Goal: Task Accomplishment & Management: Complete application form

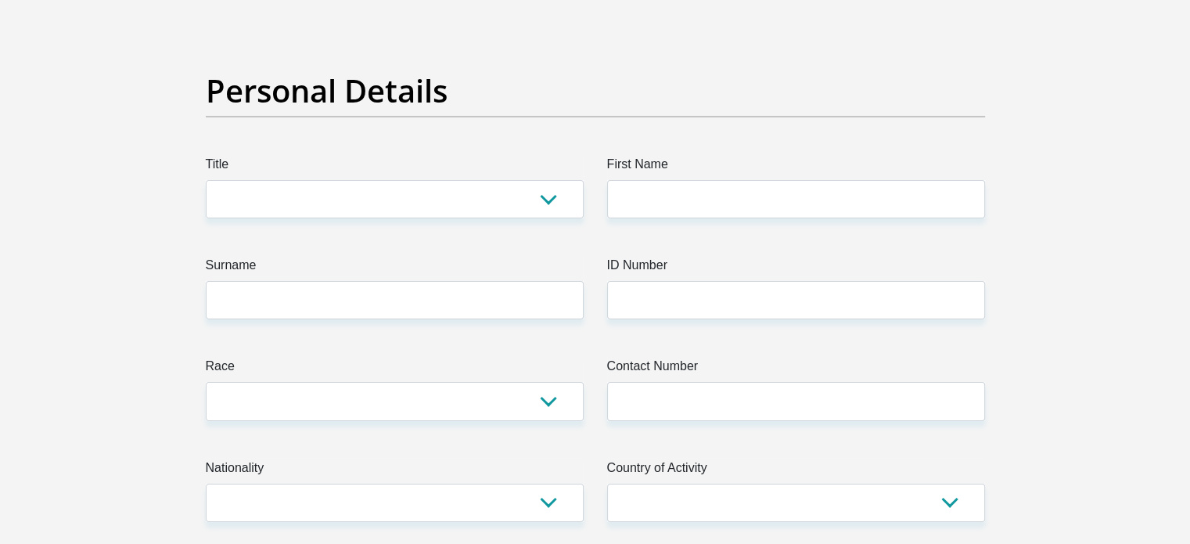
scroll to position [92, 0]
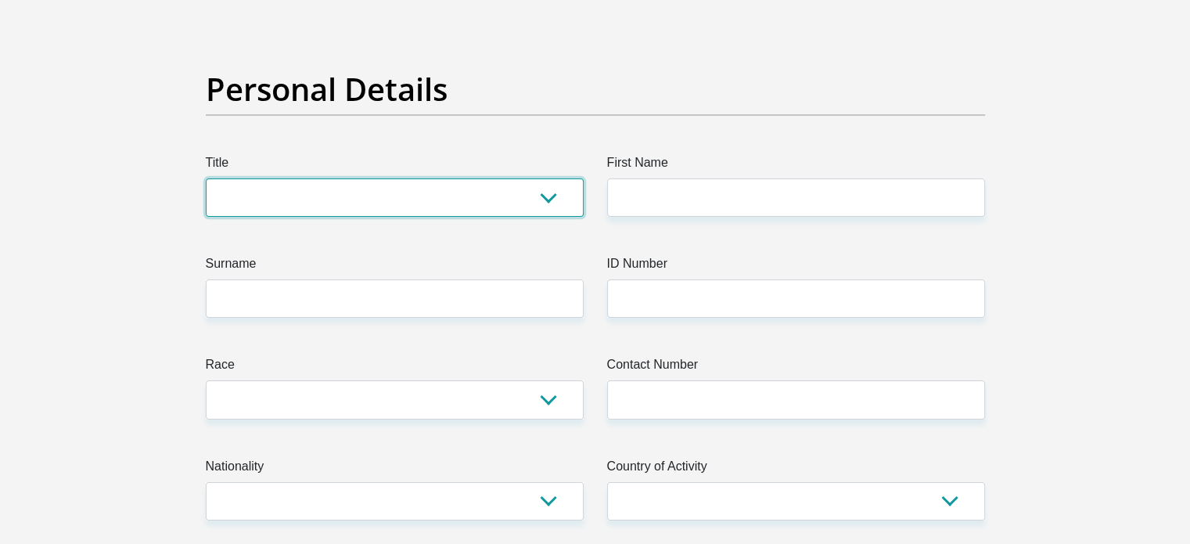
click at [551, 203] on select "Mr Ms Mrs Dr [PERSON_NAME]" at bounding box center [395, 197] width 378 height 38
select select "Ms"
click at [206, 178] on select "Mr Ms Mrs Dr [PERSON_NAME]" at bounding box center [395, 197] width 378 height 38
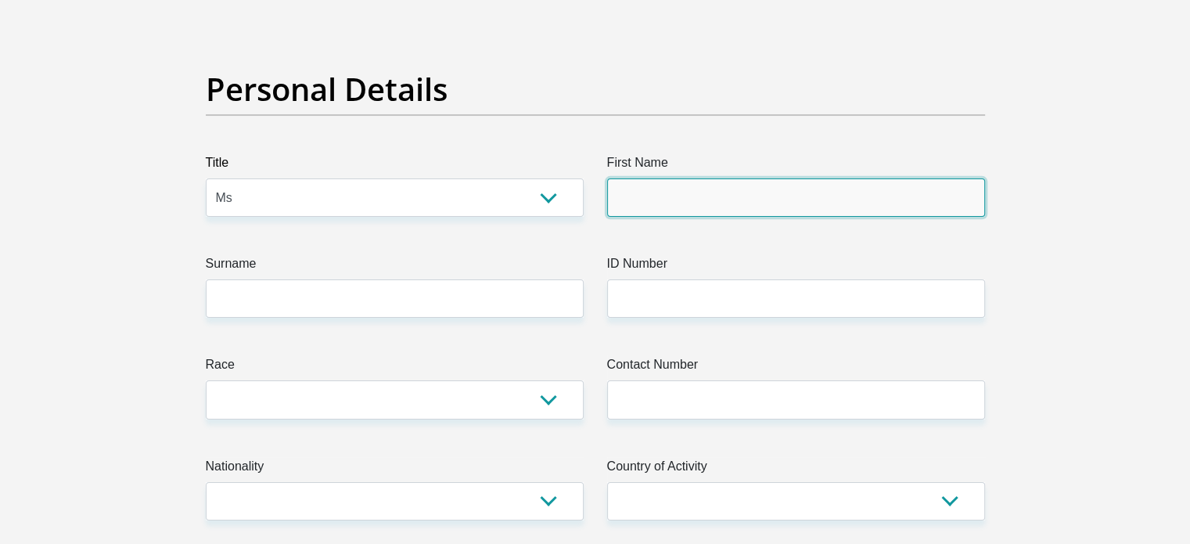
click at [638, 210] on input "First Name" at bounding box center [796, 197] width 378 height 38
type input "Gabbi"
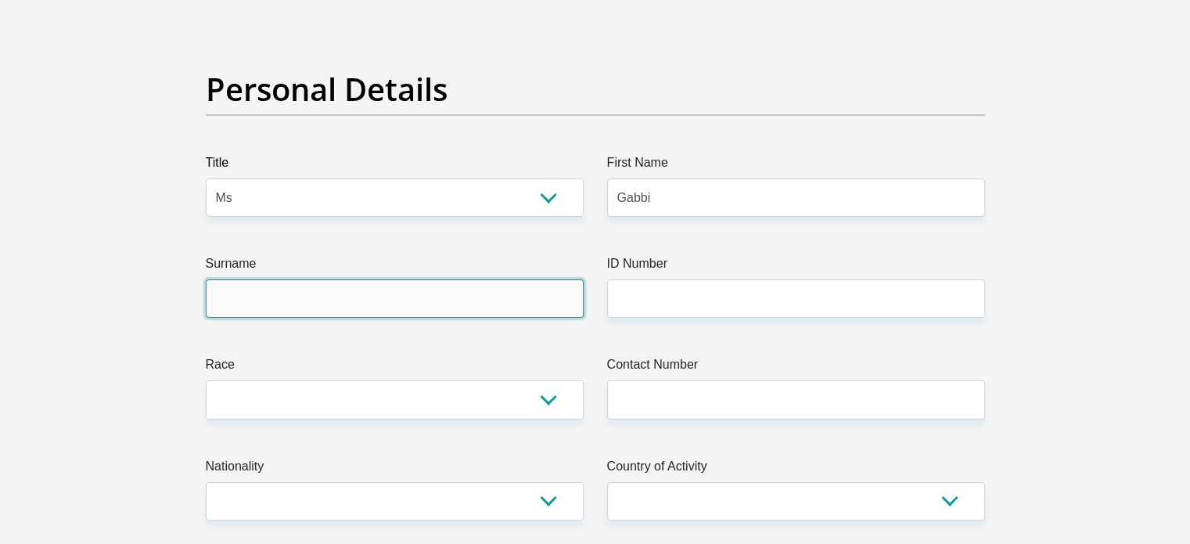
type input "Semegni"
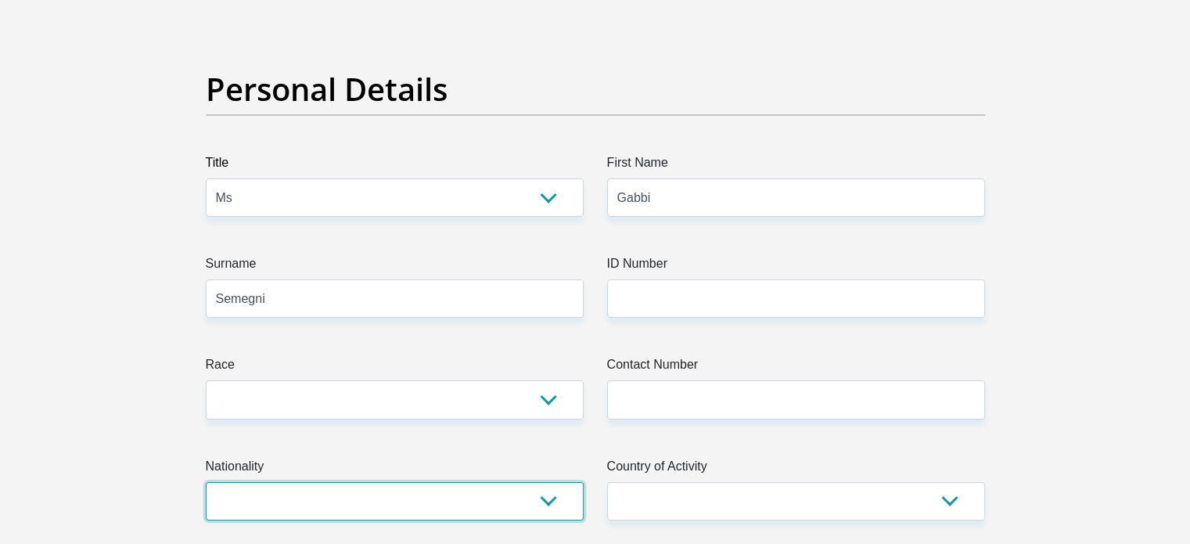
select select "ZAF"
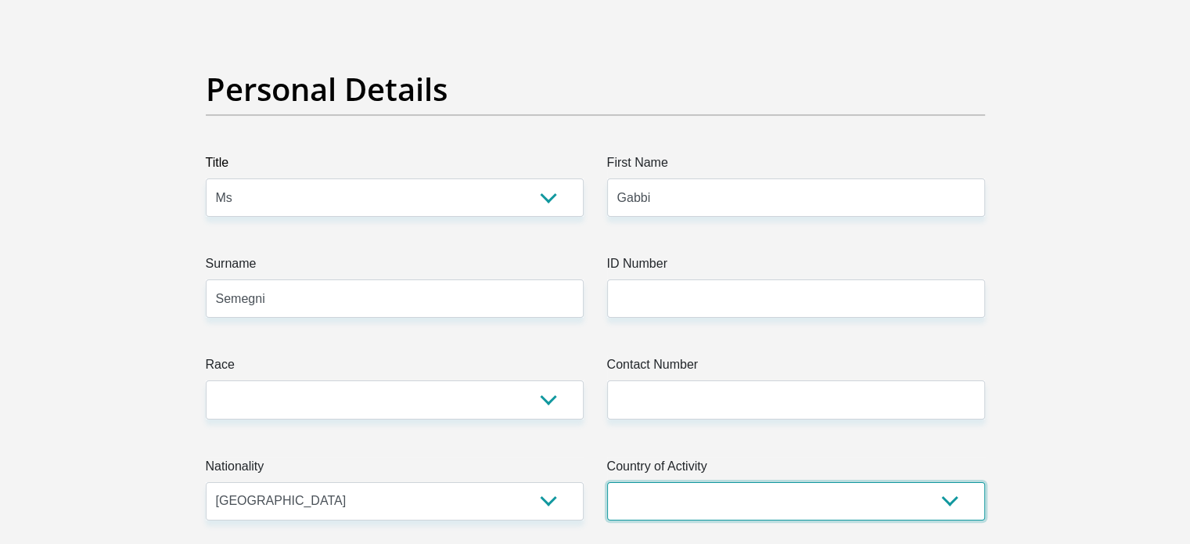
select select "ZAF"
type input "[STREET_ADDRESS][PERSON_NAME]"
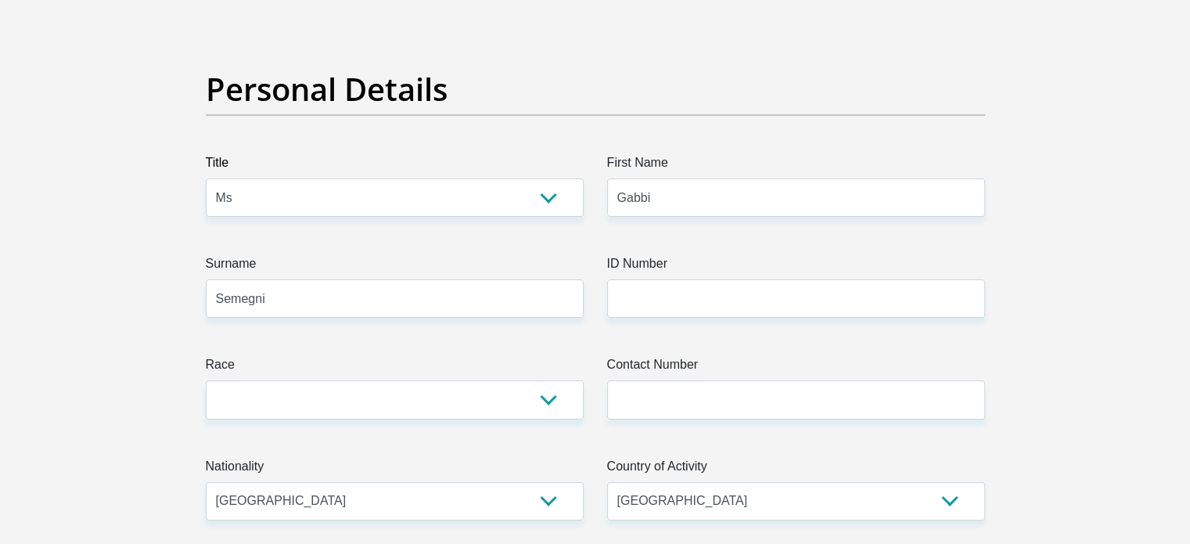
type input "[GEOGRAPHIC_DATA]"
type input "7500"
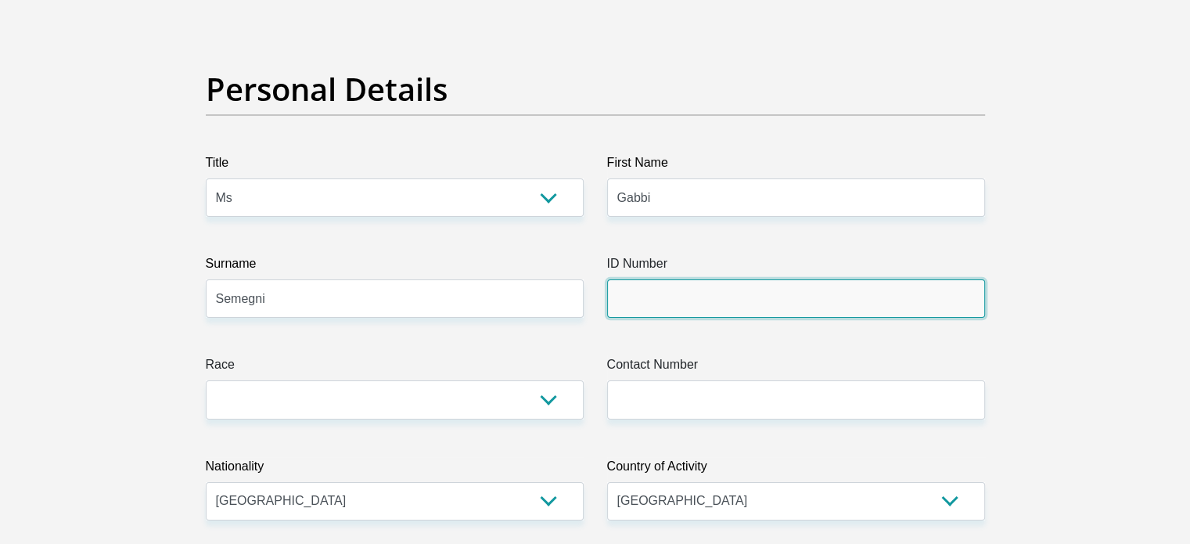
click at [675, 314] on input "ID Number" at bounding box center [796, 298] width 378 height 38
type input "0501041648186"
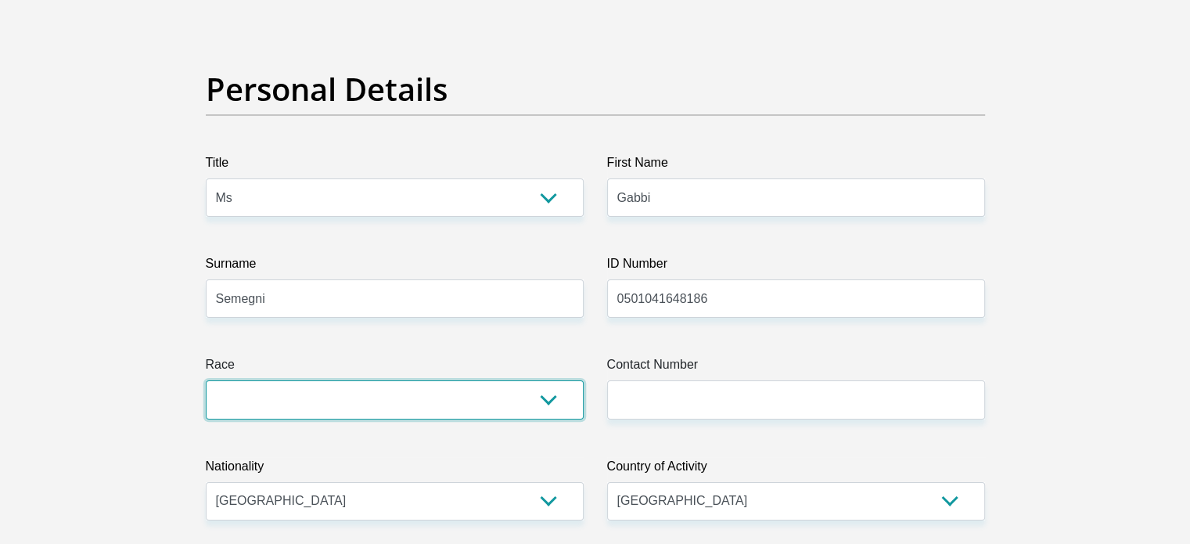
click at [551, 403] on select "Black Coloured Indian White Other" at bounding box center [395, 399] width 378 height 38
select select "1"
click at [206, 380] on select "Black Coloured Indian White Other" at bounding box center [395, 399] width 378 height 38
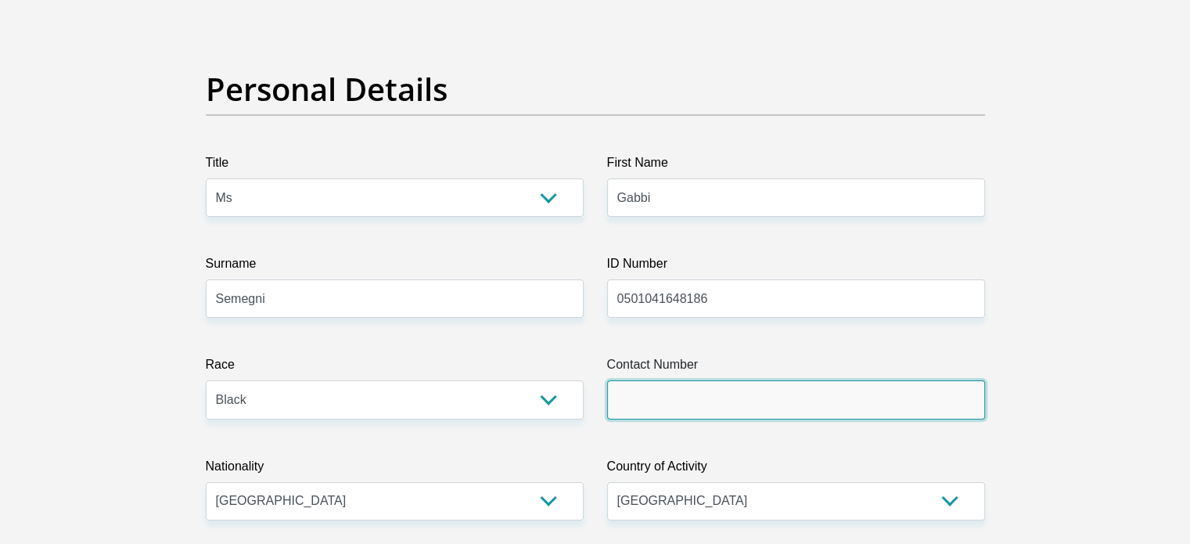
click at [639, 388] on input "Contact Number" at bounding box center [796, 399] width 378 height 38
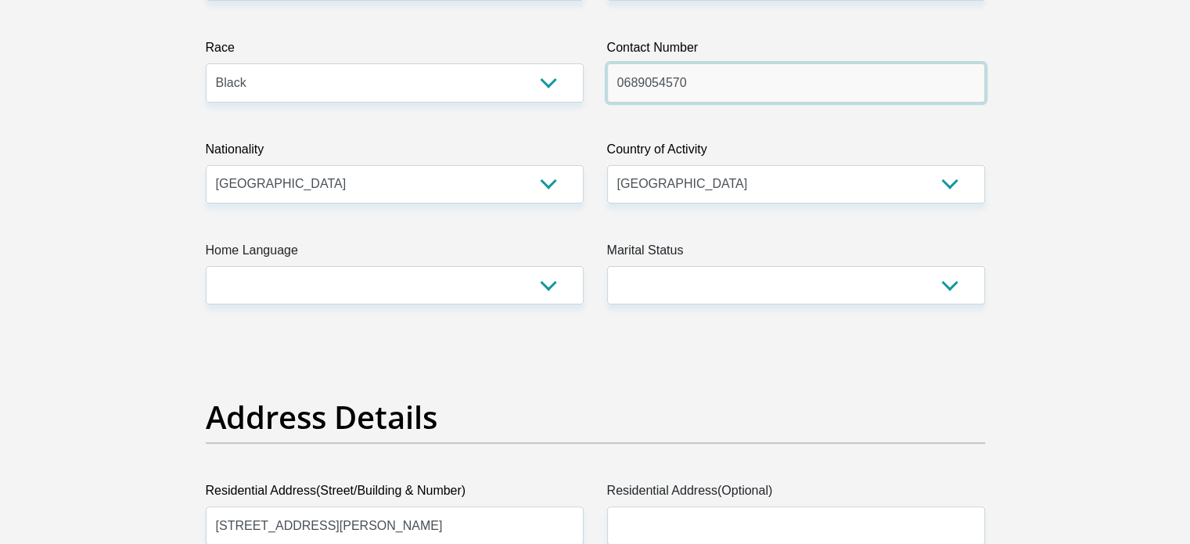
scroll to position [414, 0]
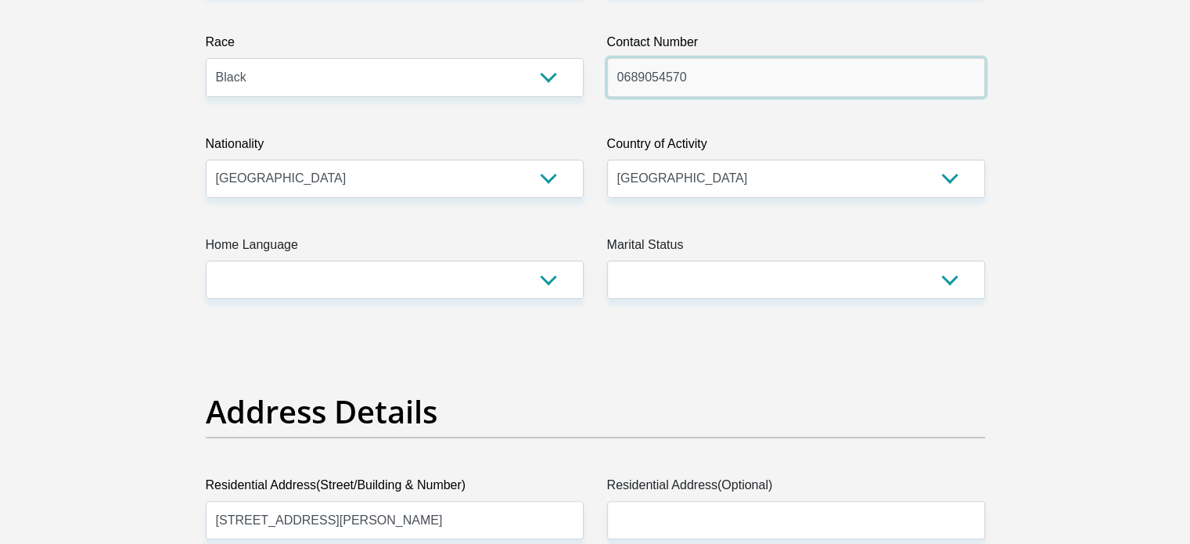
type input "0689054570"
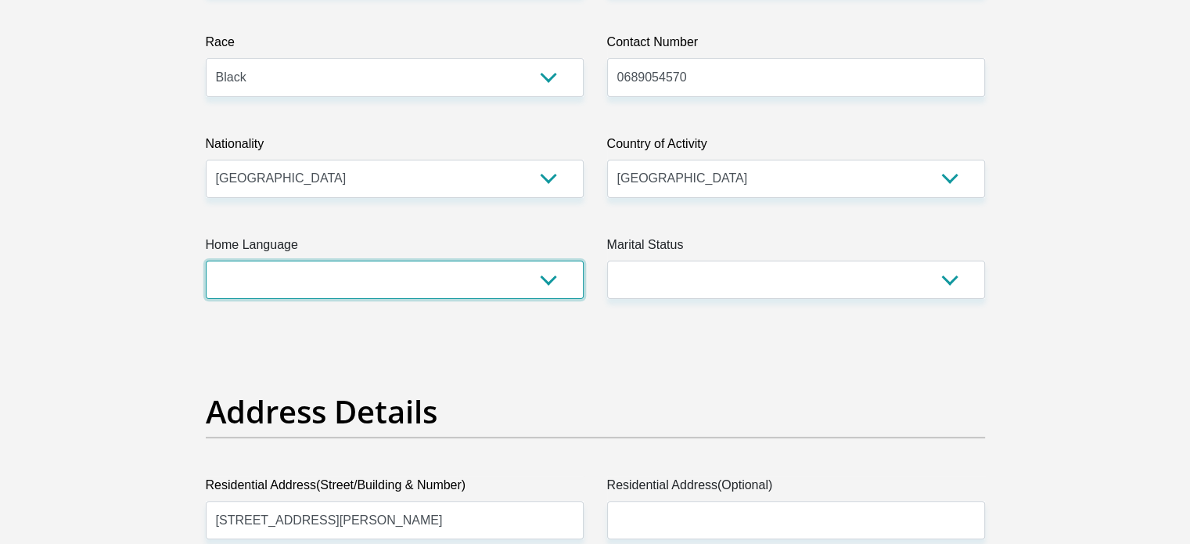
click at [540, 275] on select "Afrikaans English Sepedi South Ndebele Southern Sotho Swati Tsonga Tswana Venda…" at bounding box center [395, 279] width 378 height 38
select select "eng"
click at [206, 260] on select "Afrikaans English Sepedi South Ndebele Southern Sotho Swati Tsonga Tswana Venda…" at bounding box center [395, 279] width 378 height 38
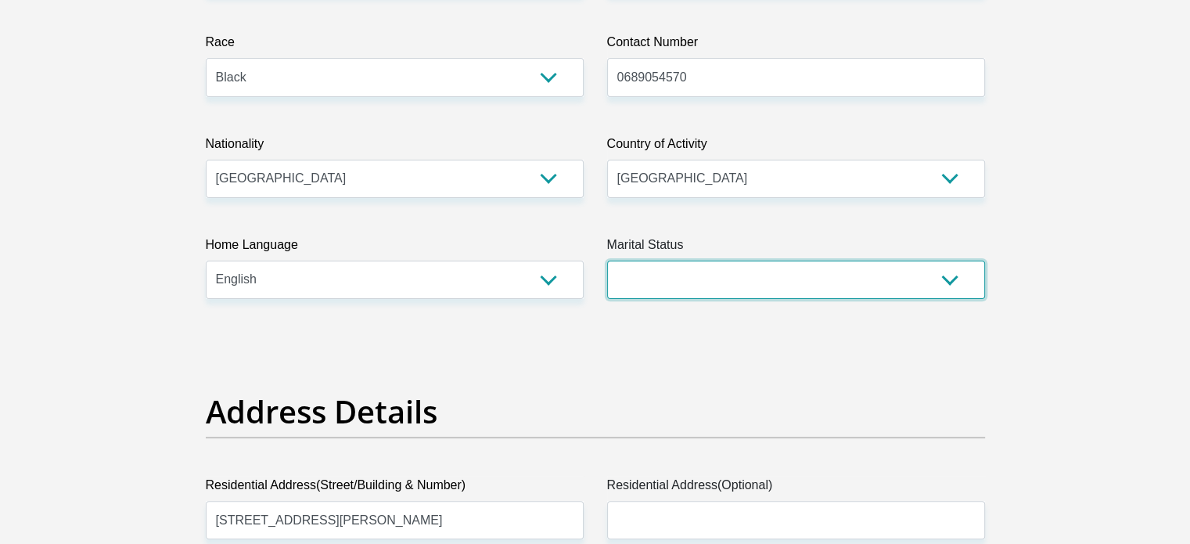
click at [646, 283] on select "Married ANC Single Divorced Widowed Married COP or Customary Law" at bounding box center [796, 279] width 378 height 38
select select "2"
click at [607, 260] on select "Married ANC Single Divorced Widowed Married COP or Customary Law" at bounding box center [796, 279] width 378 height 38
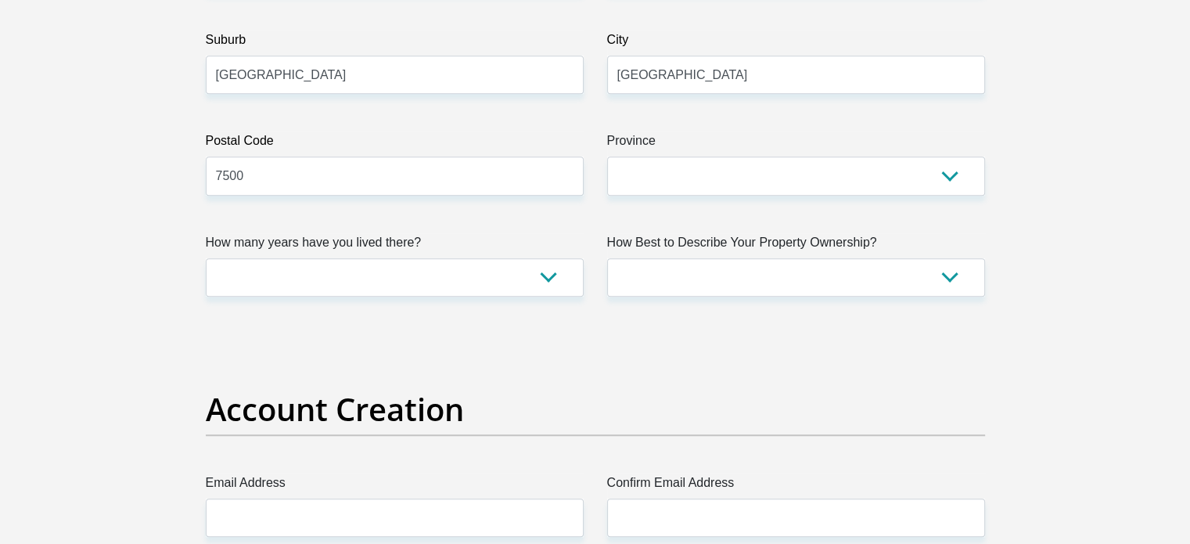
scroll to position [960, 0]
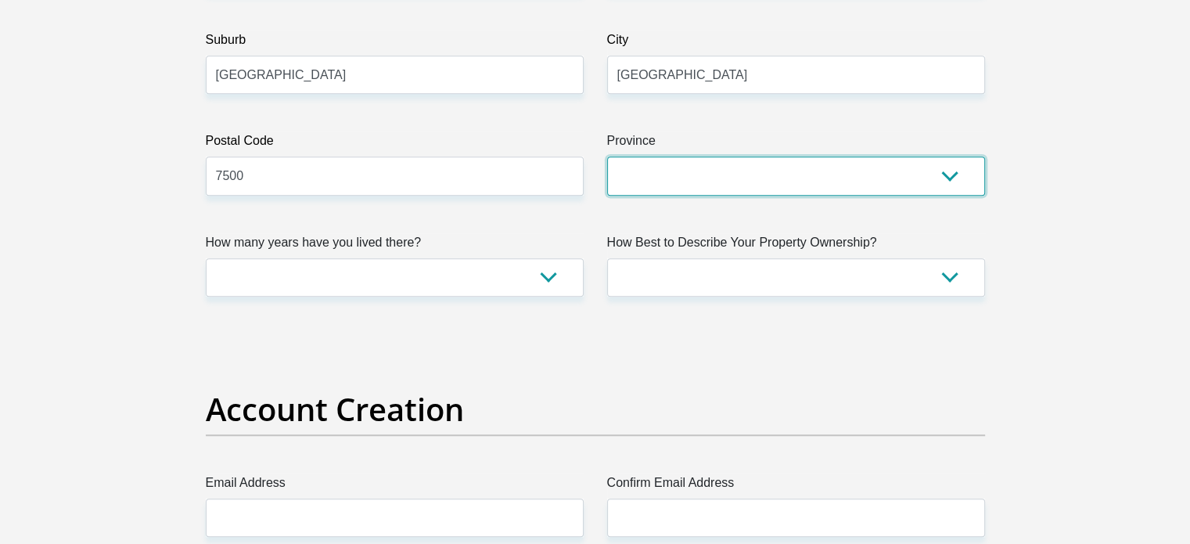
click at [710, 171] on select "Eastern Cape Free State [GEOGRAPHIC_DATA] [GEOGRAPHIC_DATA][DATE] [GEOGRAPHIC_D…" at bounding box center [796, 175] width 378 height 38
select select "Western Cape"
click at [607, 156] on select "Eastern Cape Free State [GEOGRAPHIC_DATA] [GEOGRAPHIC_DATA][DATE] [GEOGRAPHIC_D…" at bounding box center [796, 175] width 378 height 38
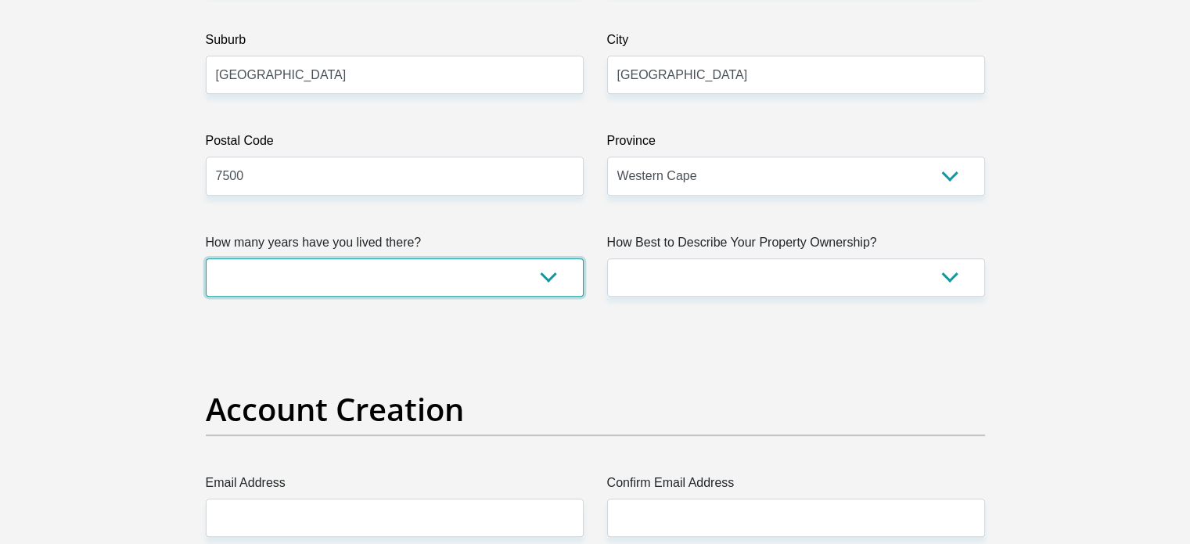
click at [540, 278] on select "less than 1 year 1-3 years 3-5 years 5+ years" at bounding box center [395, 277] width 378 height 38
select select "5"
click at [206, 258] on select "less than 1 year 1-3 years 3-5 years 5+ years" at bounding box center [395, 277] width 378 height 38
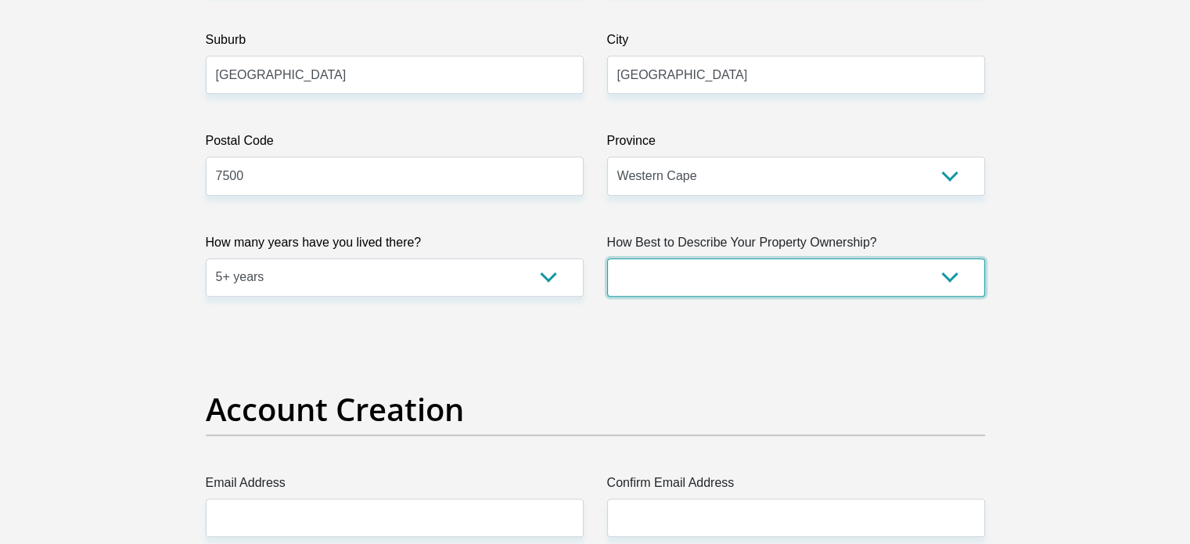
click at [679, 278] on select "Owned Rented Family Owned Company Dwelling" at bounding box center [796, 277] width 378 height 38
select select "parents"
click at [607, 258] on select "Owned Rented Family Owned Company Dwelling" at bounding box center [796, 277] width 378 height 38
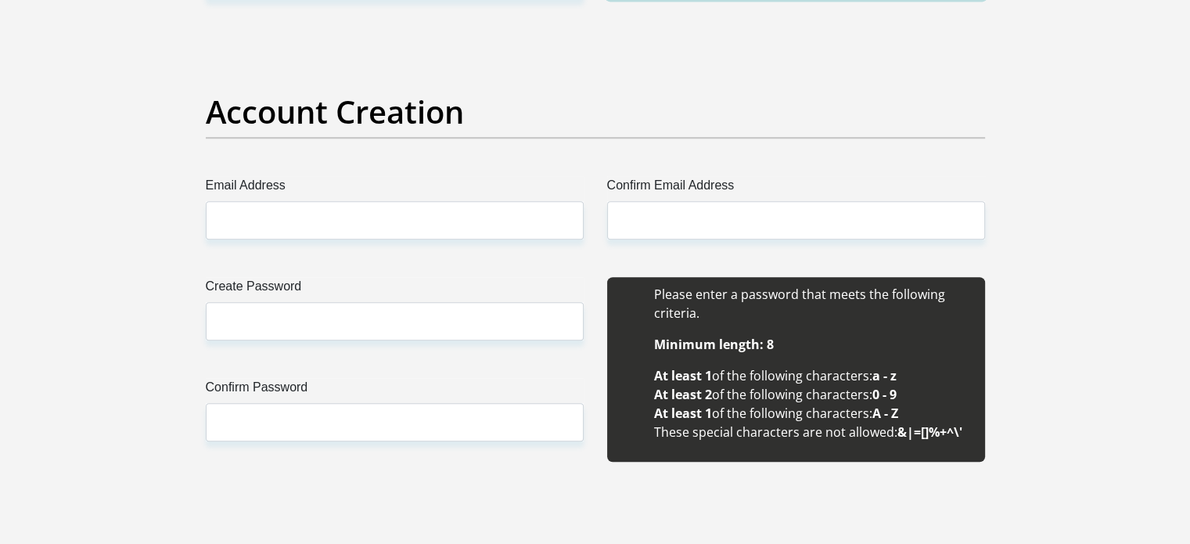
scroll to position [1264, 0]
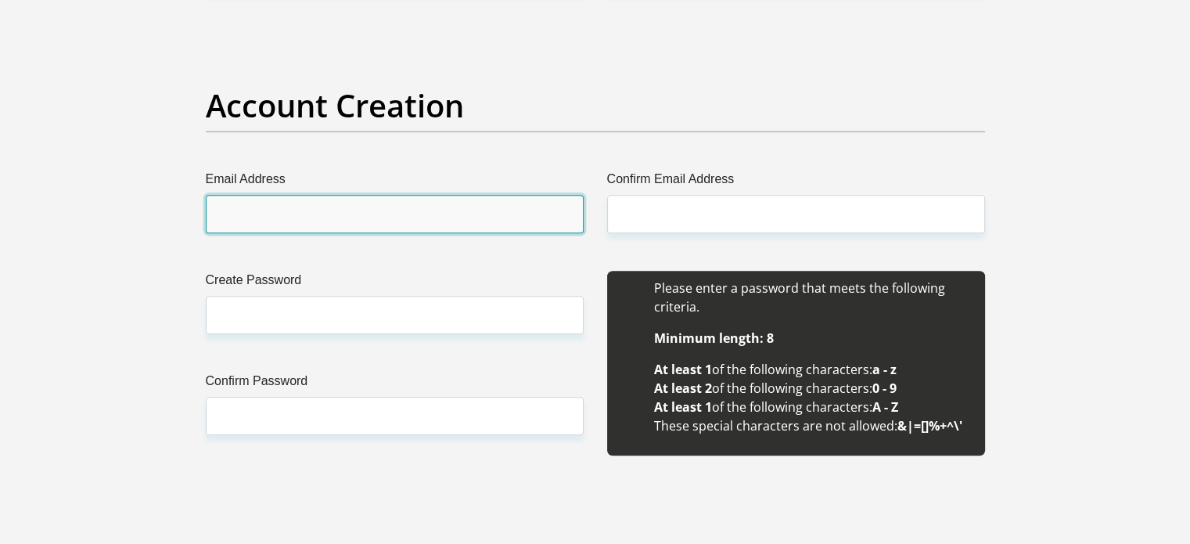
click at [474, 206] on input "Email Address" at bounding box center [395, 214] width 378 height 38
type input "[EMAIL_ADDRESS][DOMAIN_NAME]"
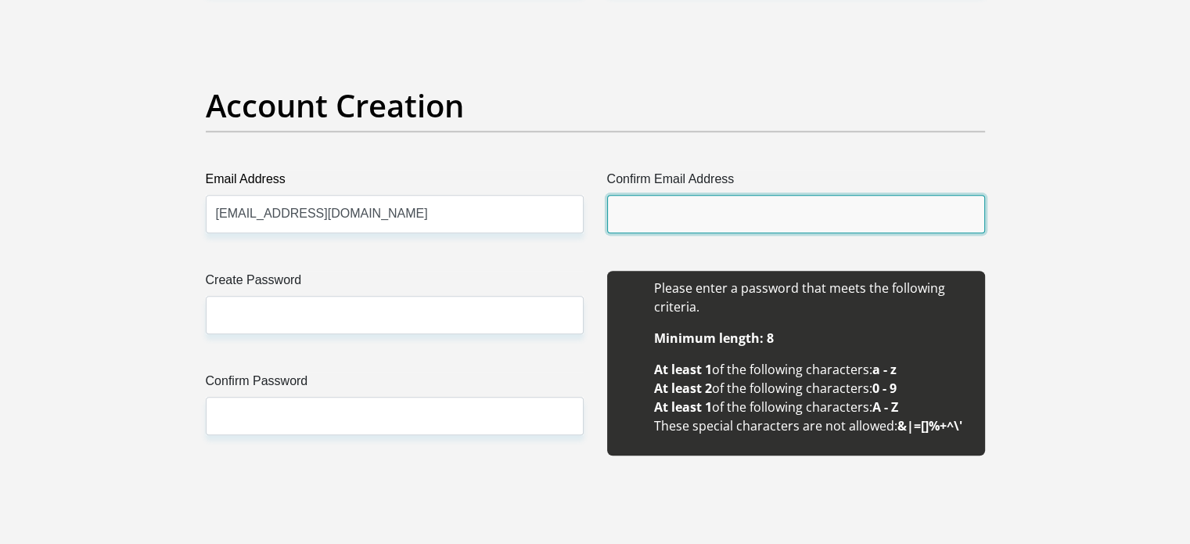
click at [673, 199] on input "Confirm Email Address" at bounding box center [796, 214] width 378 height 38
type input "[EMAIL_ADDRESS][DOMAIN_NAME]"
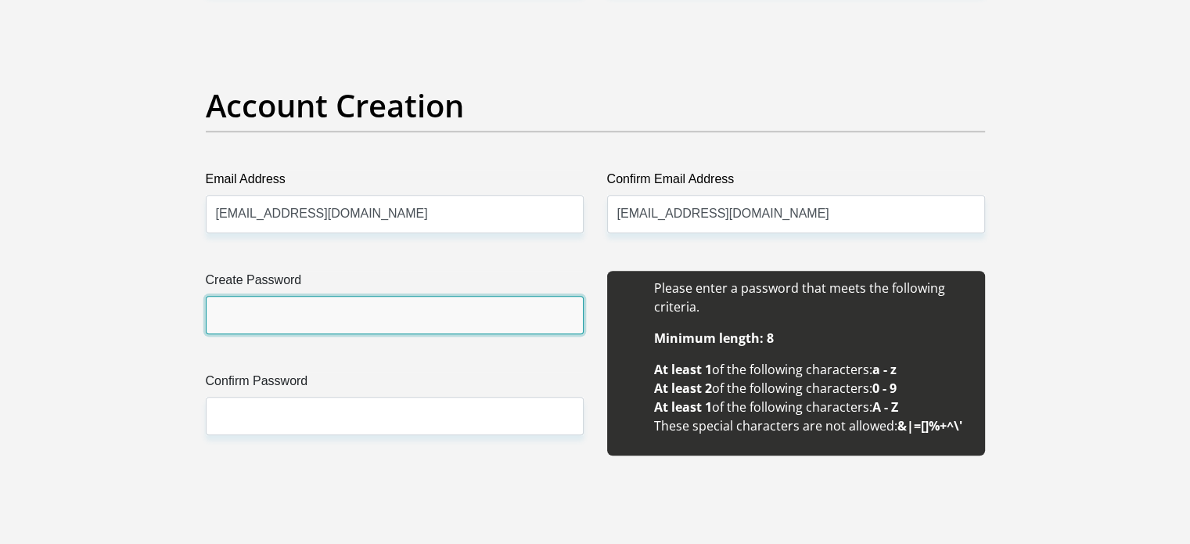
click at [507, 315] on input "Create Password" at bounding box center [395, 315] width 378 height 38
type input "Gabbi040105"
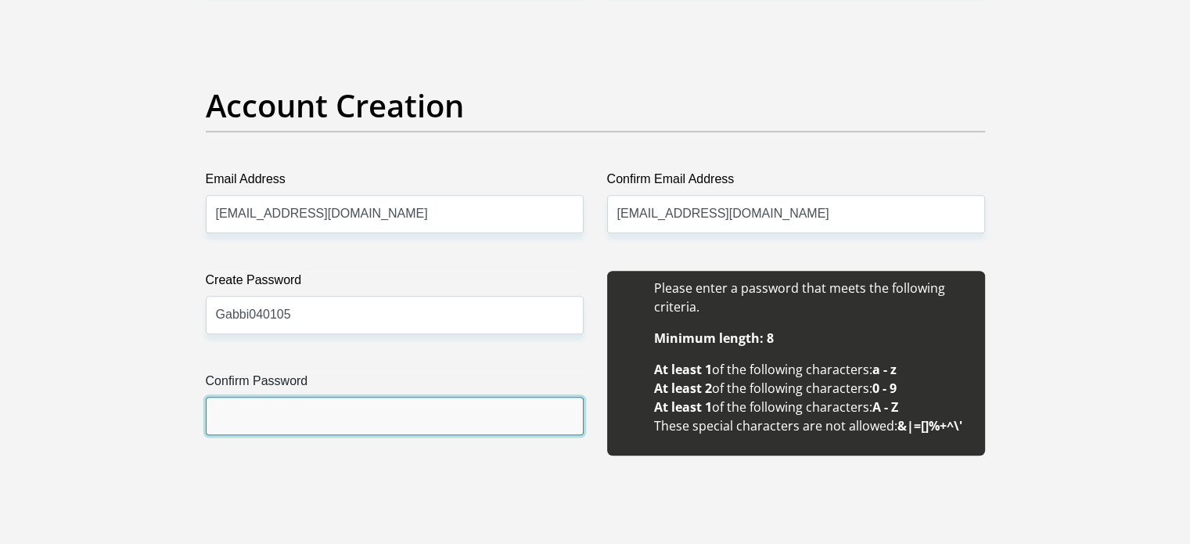
click at [406, 418] on input "Confirm Password" at bounding box center [395, 416] width 378 height 38
type input "Gabbi040105"
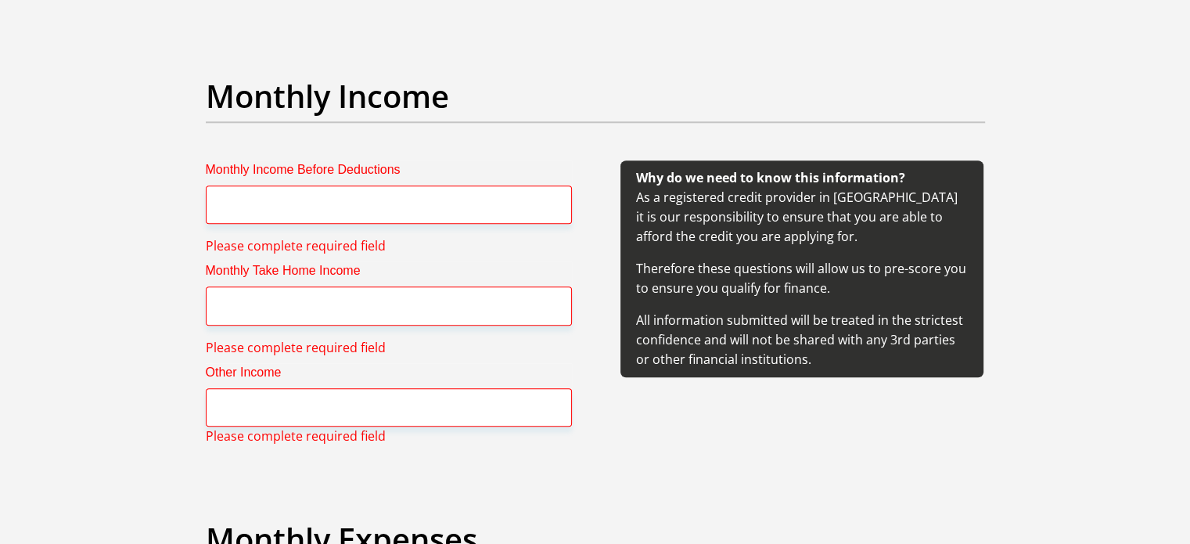
scroll to position [1753, 0]
click at [383, 204] on input "Monthly Income Before Deductions" at bounding box center [389, 204] width 366 height 38
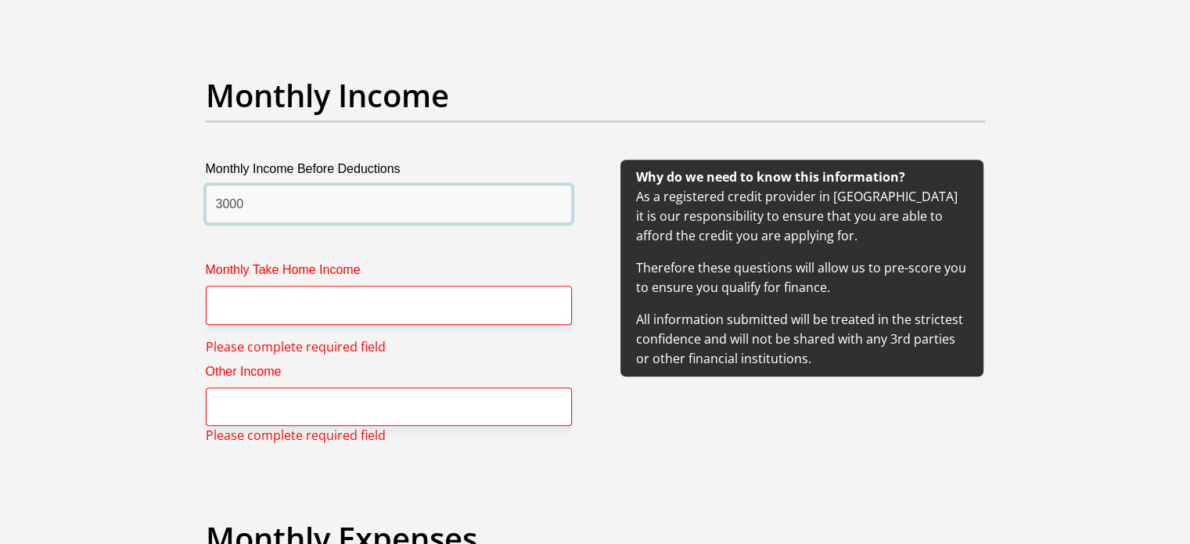
type input "3000"
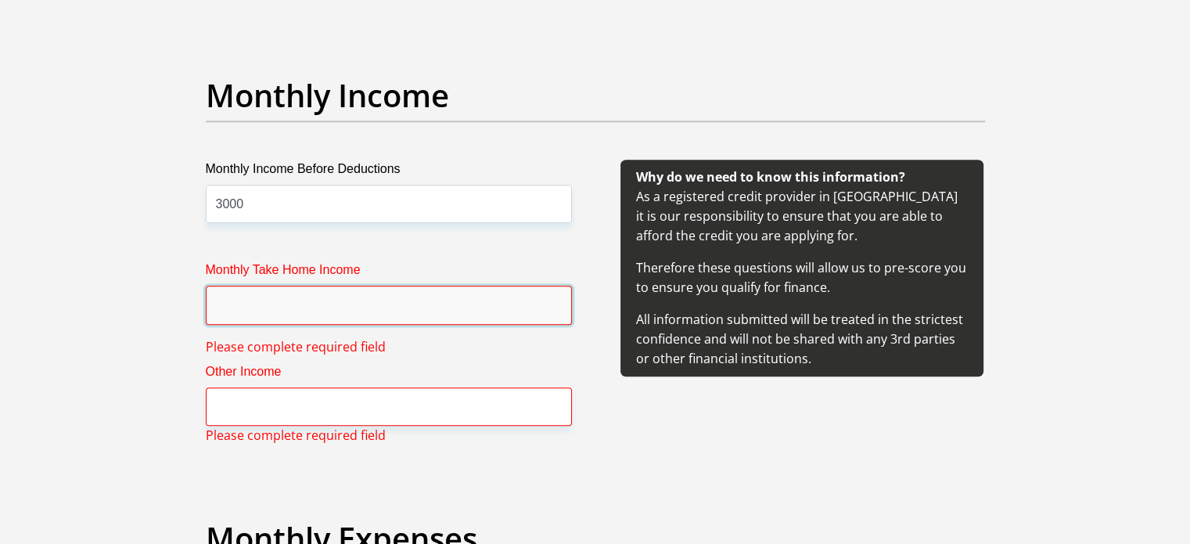
click at [357, 306] on input "Monthly Take Home Income" at bounding box center [389, 304] width 366 height 38
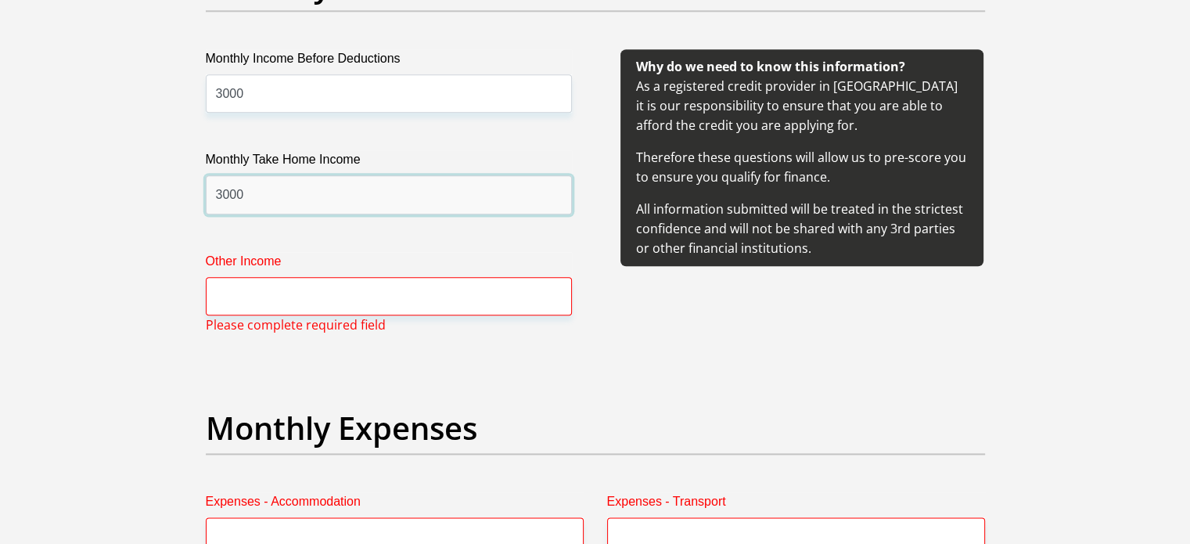
scroll to position [1868, 0]
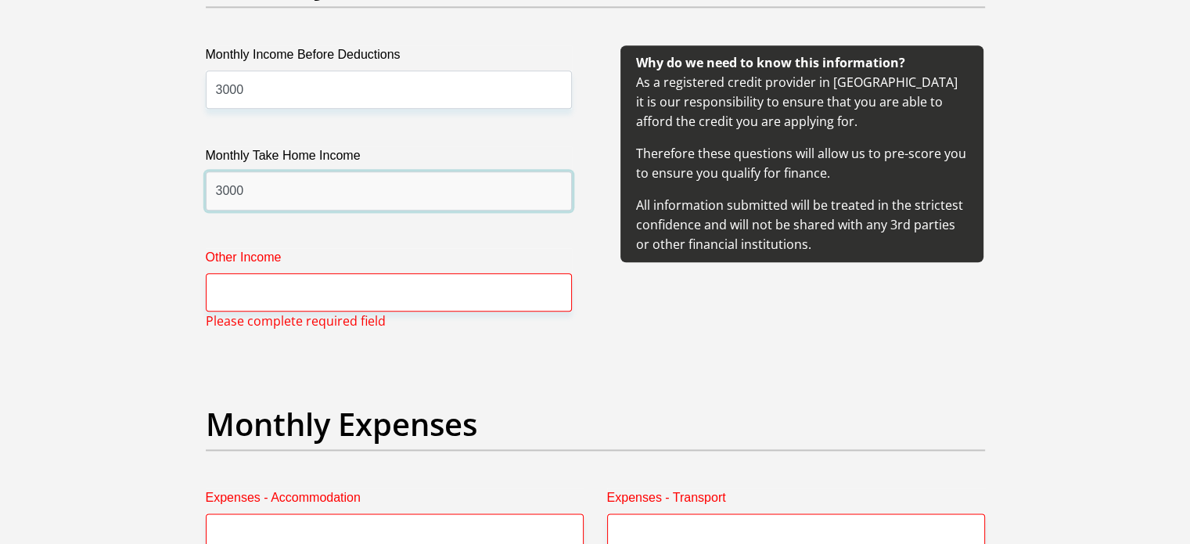
type input "3000"
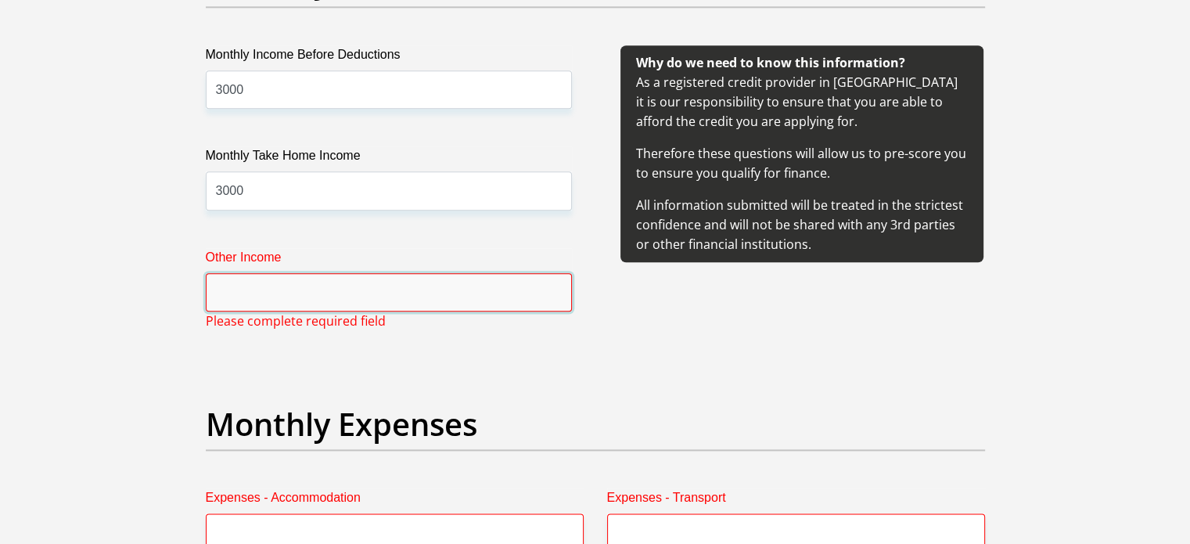
click at [357, 306] on input "Other Income" at bounding box center [389, 292] width 366 height 38
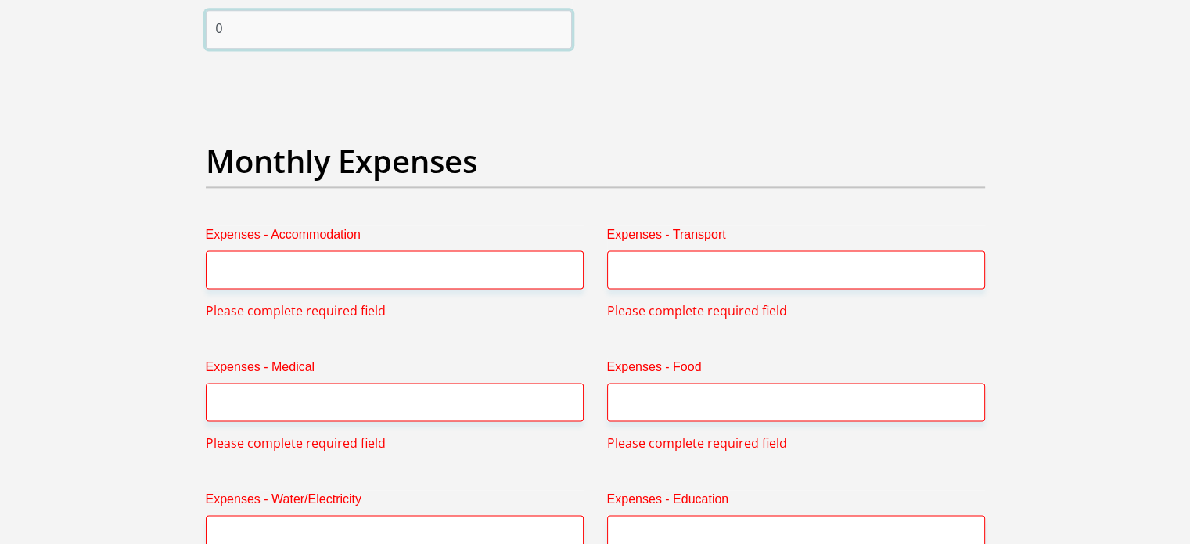
scroll to position [2132, 0]
type input "0"
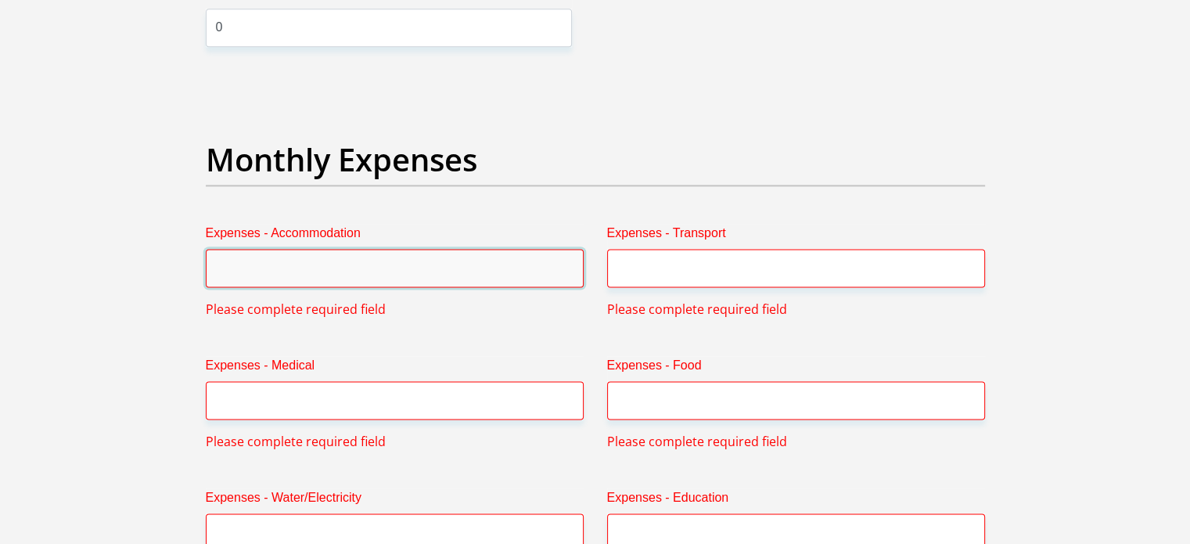
click at [339, 274] on input "Expenses - Accommodation" at bounding box center [395, 268] width 378 height 38
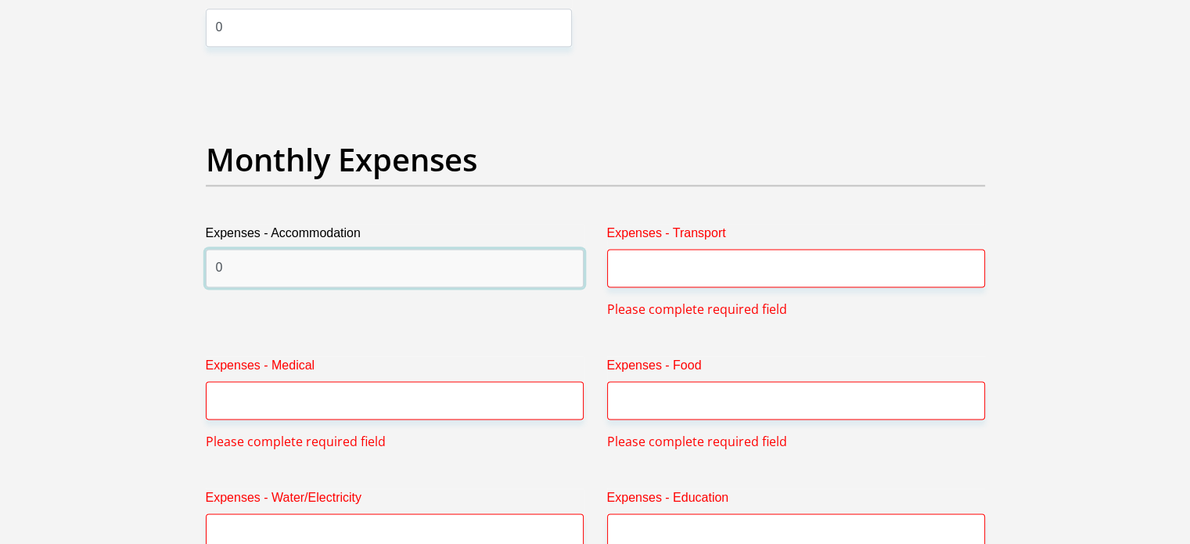
type input "0"
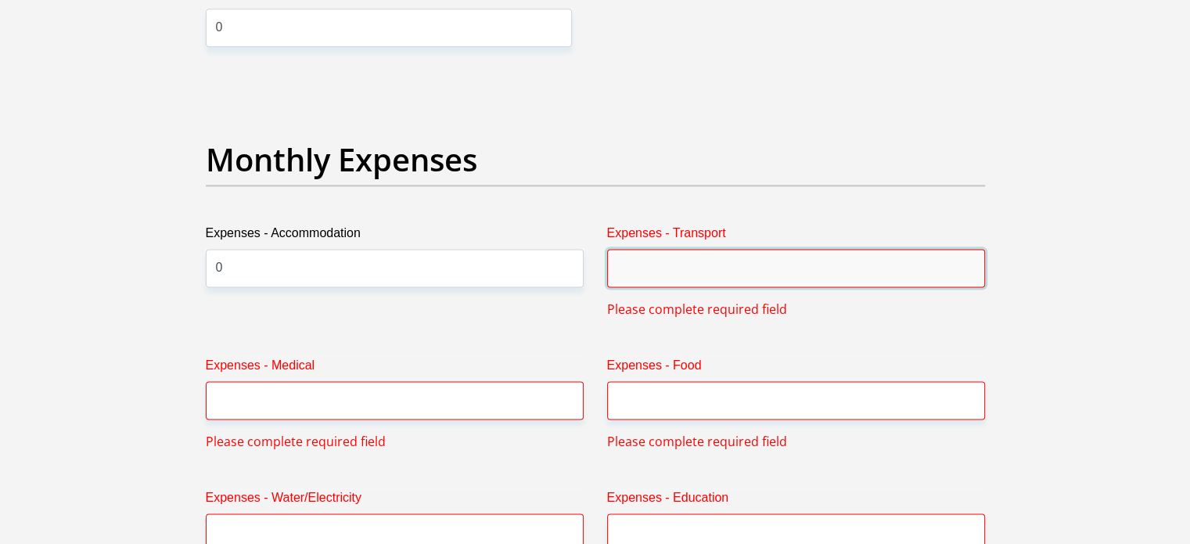
click at [649, 277] on input "Expenses - Transport" at bounding box center [796, 268] width 378 height 38
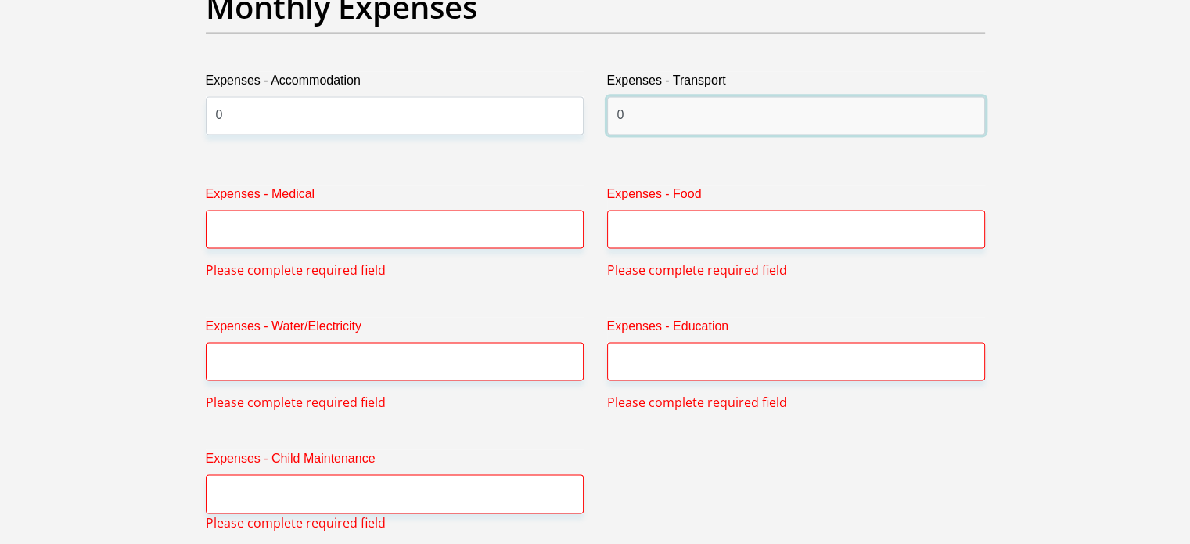
scroll to position [2285, 0]
type input "0"
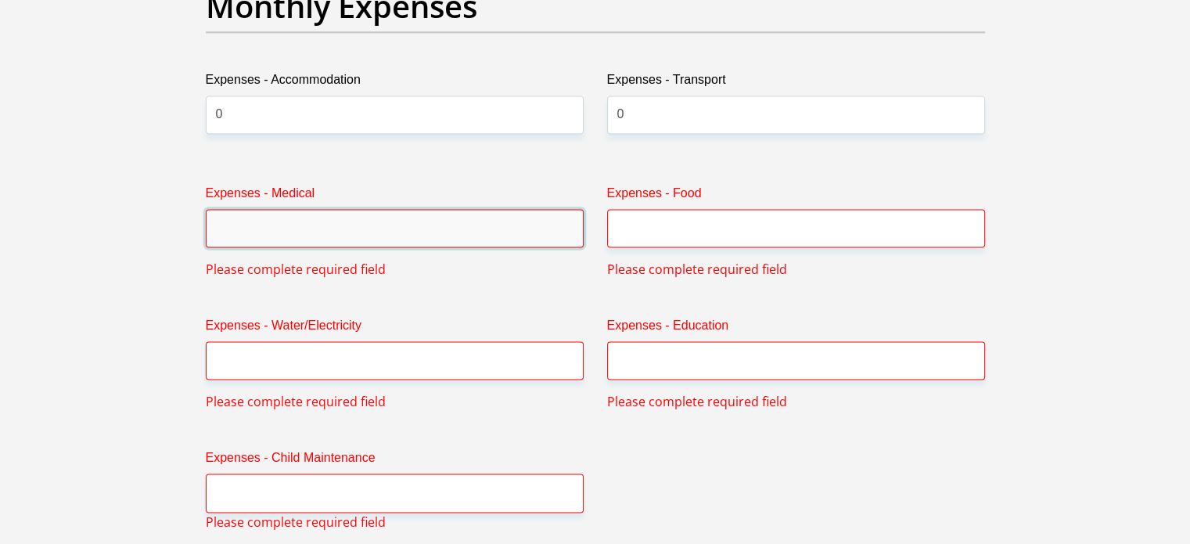
click at [490, 227] on input "Expenses - Medical" at bounding box center [395, 228] width 378 height 38
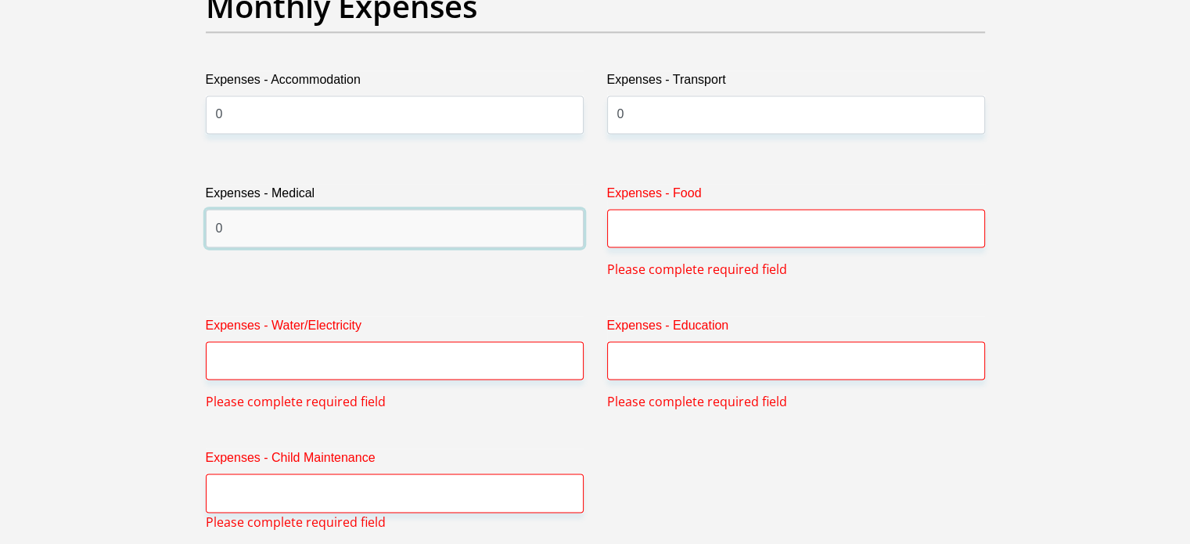
type input "0"
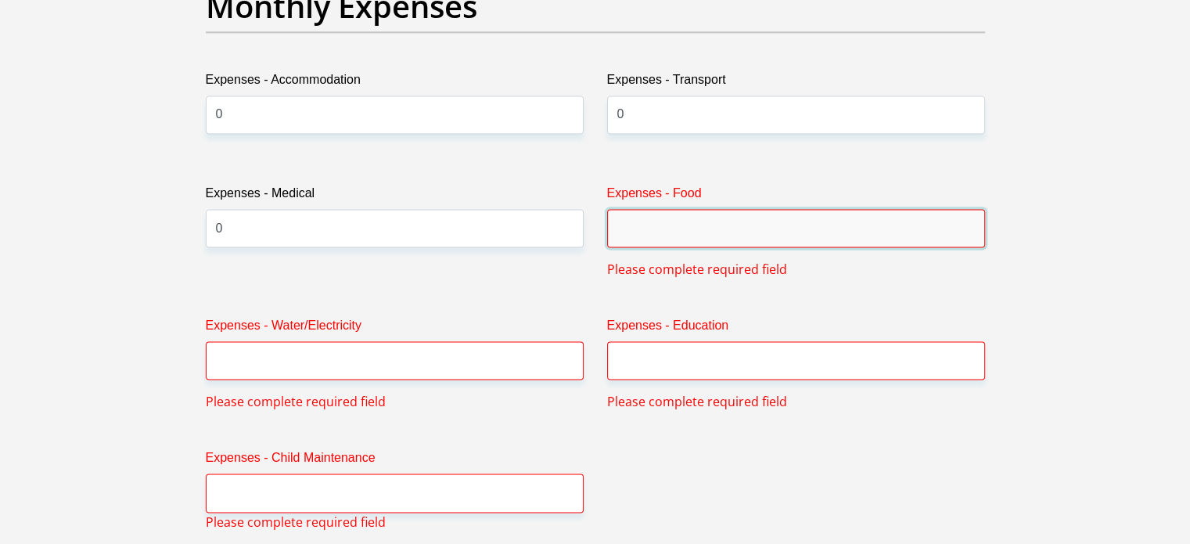
click at [637, 228] on input "Expenses - Food" at bounding box center [796, 228] width 378 height 38
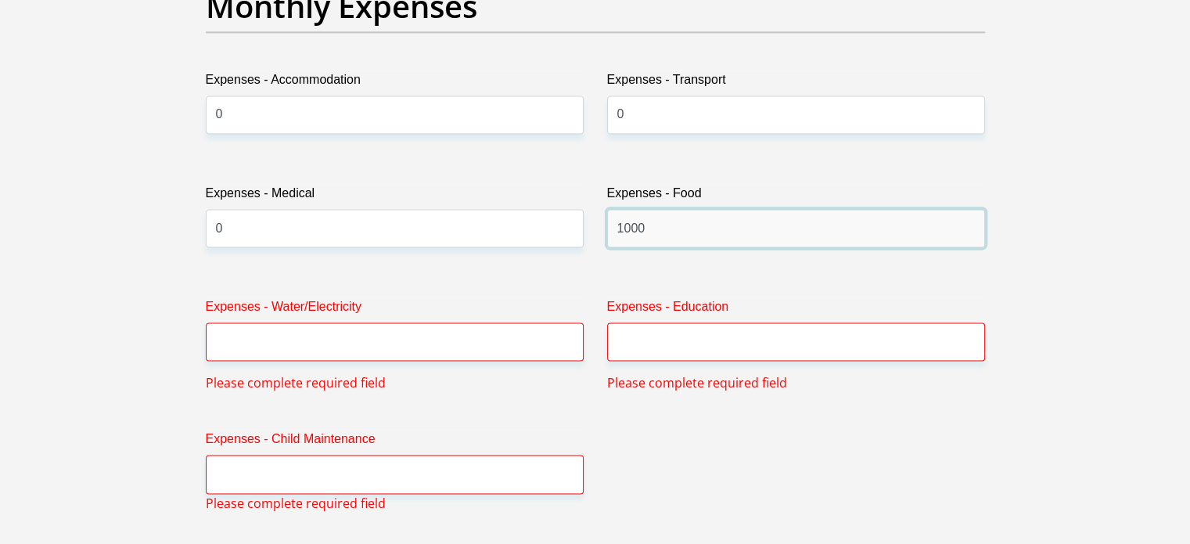
type input "1000"
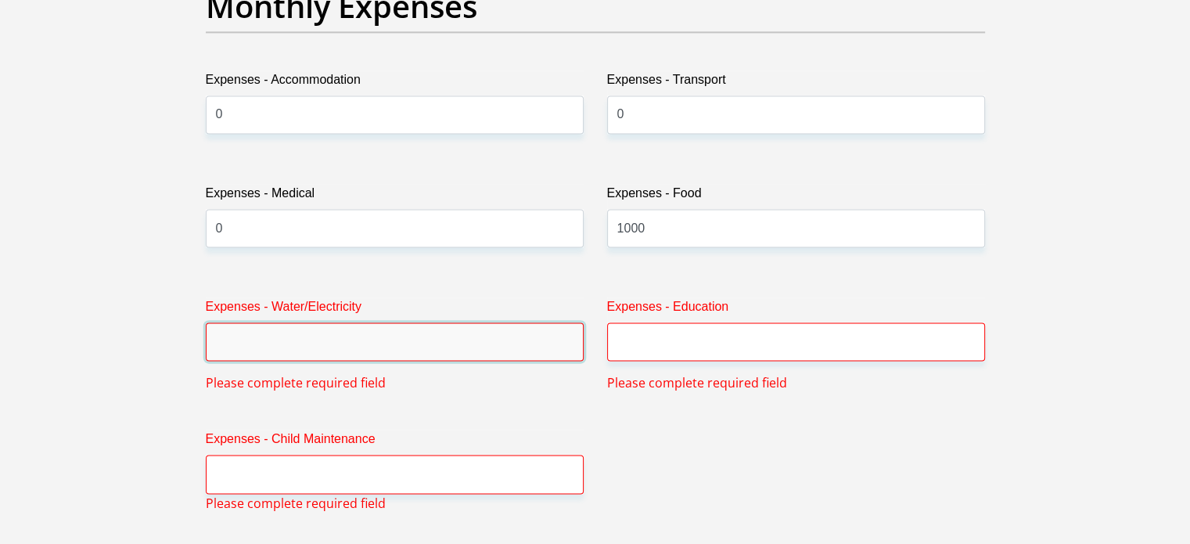
click at [459, 337] on input "Expenses - Water/Electricity" at bounding box center [395, 341] width 378 height 38
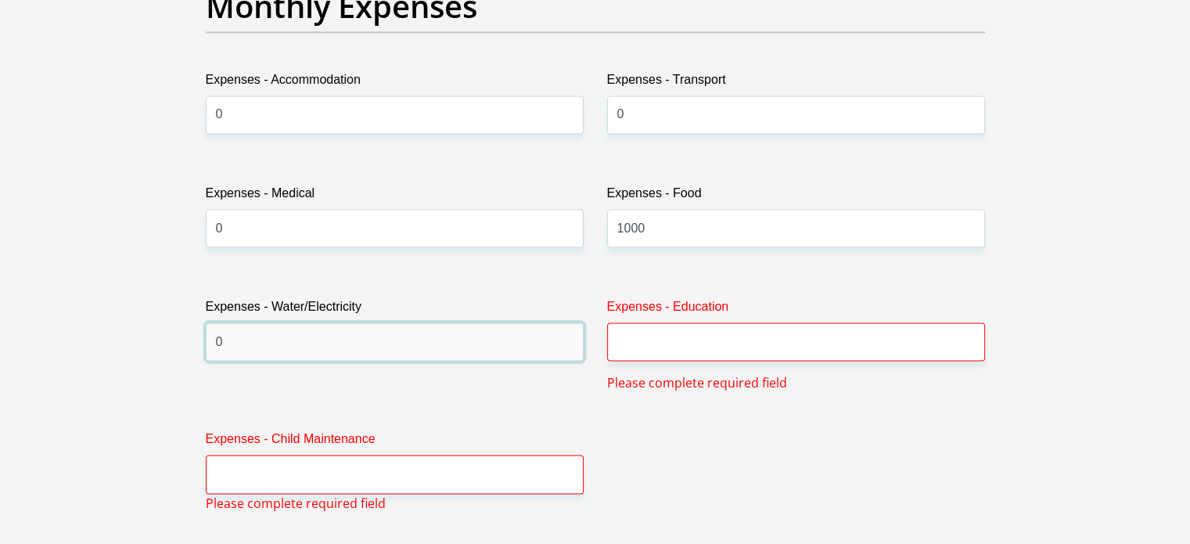
type input "0"
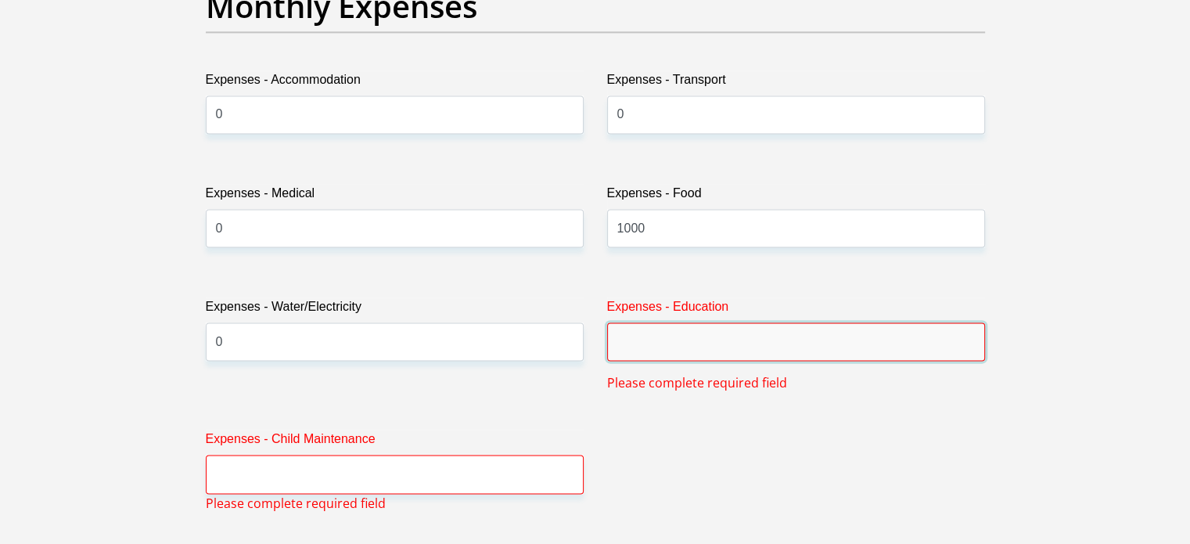
click at [614, 343] on input "Expenses - Education" at bounding box center [796, 341] width 378 height 38
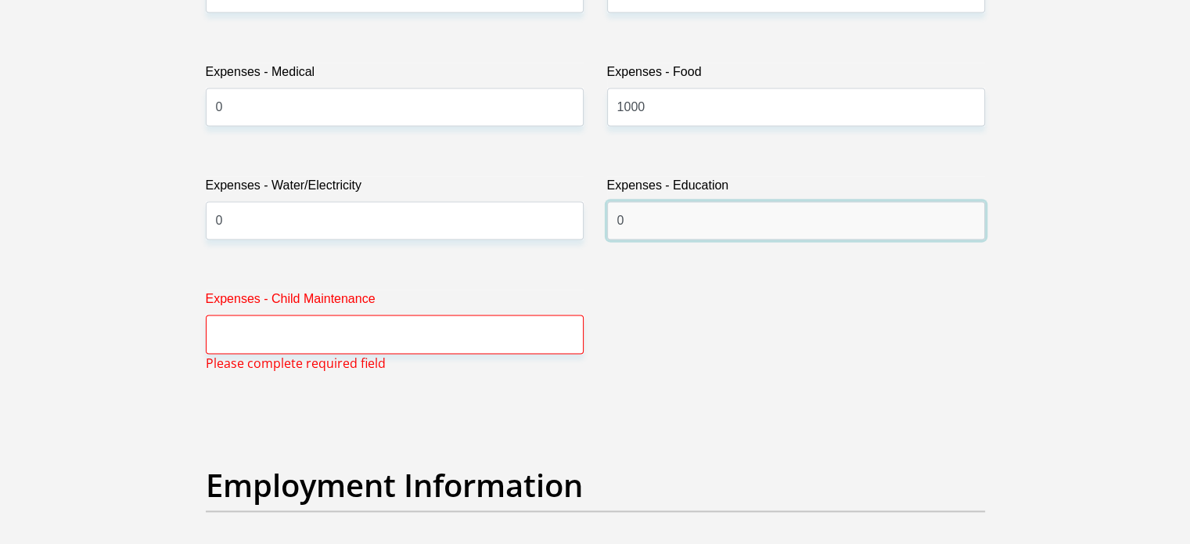
scroll to position [2407, 0]
type input "0"
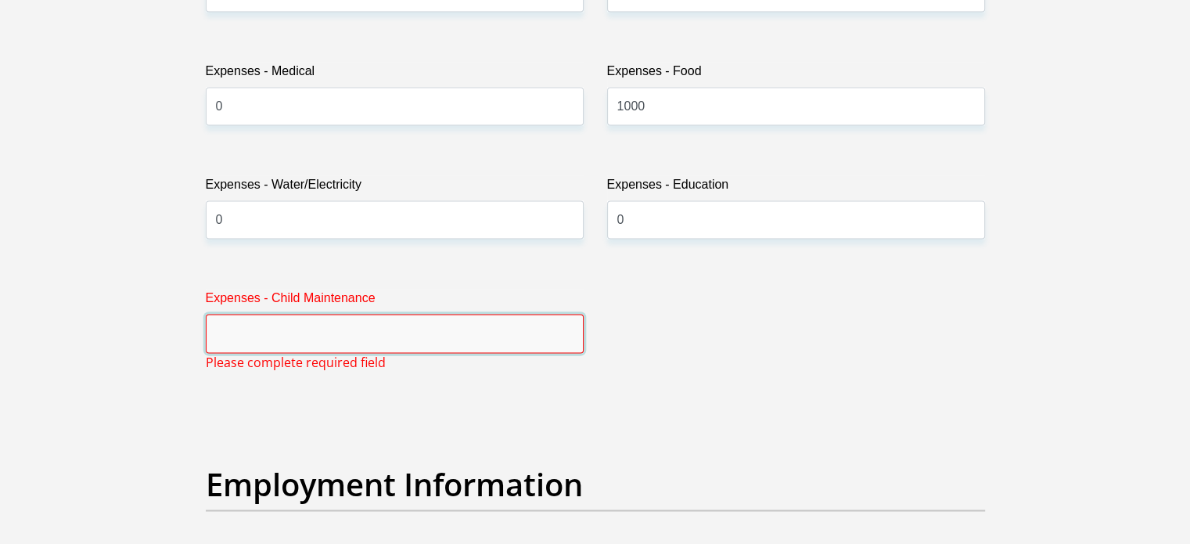
click at [425, 329] on input "Expenses - Child Maintenance" at bounding box center [395, 333] width 378 height 38
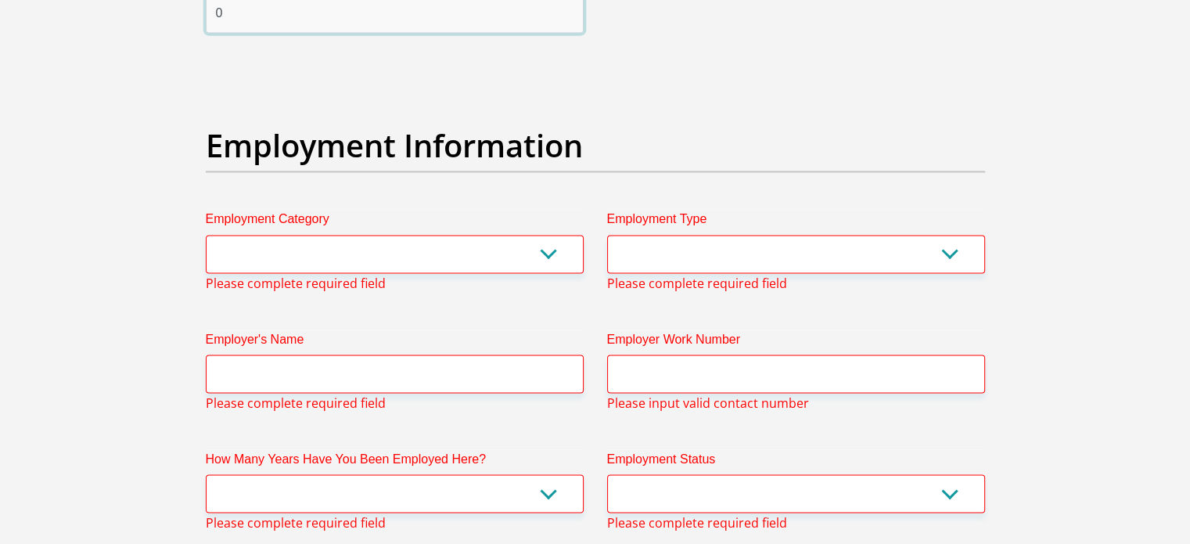
scroll to position [2735, 0]
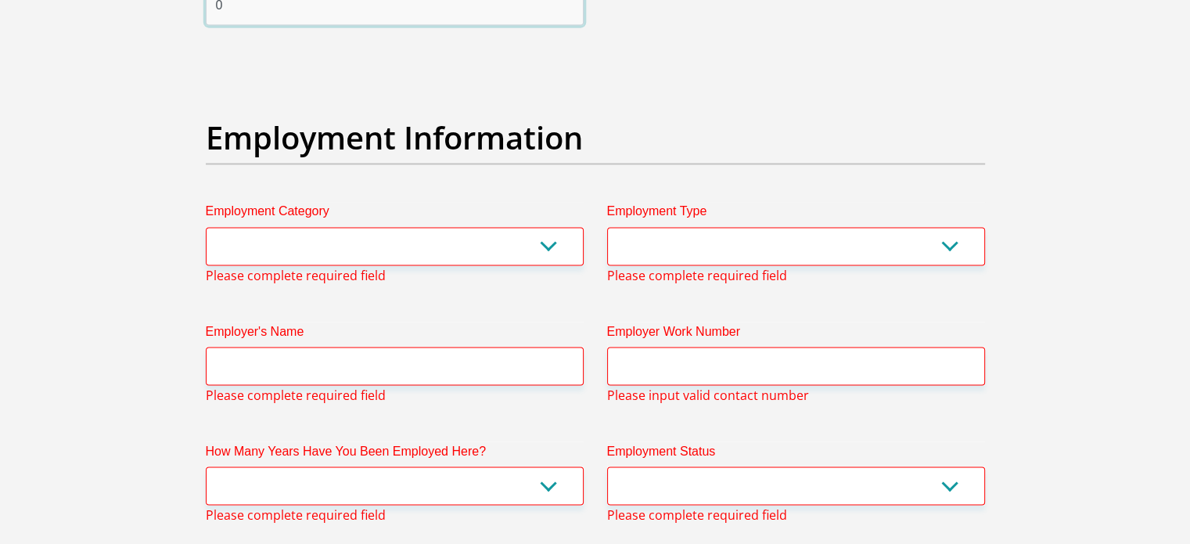
type input "0"
click at [439, 253] on select "AGRICULTURE ALCOHOL & TOBACCO CONSTRUCTION MATERIALS METALLURGY EQUIPMENT FOR R…" at bounding box center [395, 246] width 378 height 38
click at [371, 292] on div "Title Mr Ms Mrs Dr [PERSON_NAME] First Name Gabbi Surname [PERSON_NAME] ID Numb…" at bounding box center [595, 140] width 802 height 5258
click at [619, 247] on select "College/Lecturer Craft Seller Creative Driver Executive Farmer Forces - Non Com…" at bounding box center [796, 246] width 378 height 38
select select "Student"
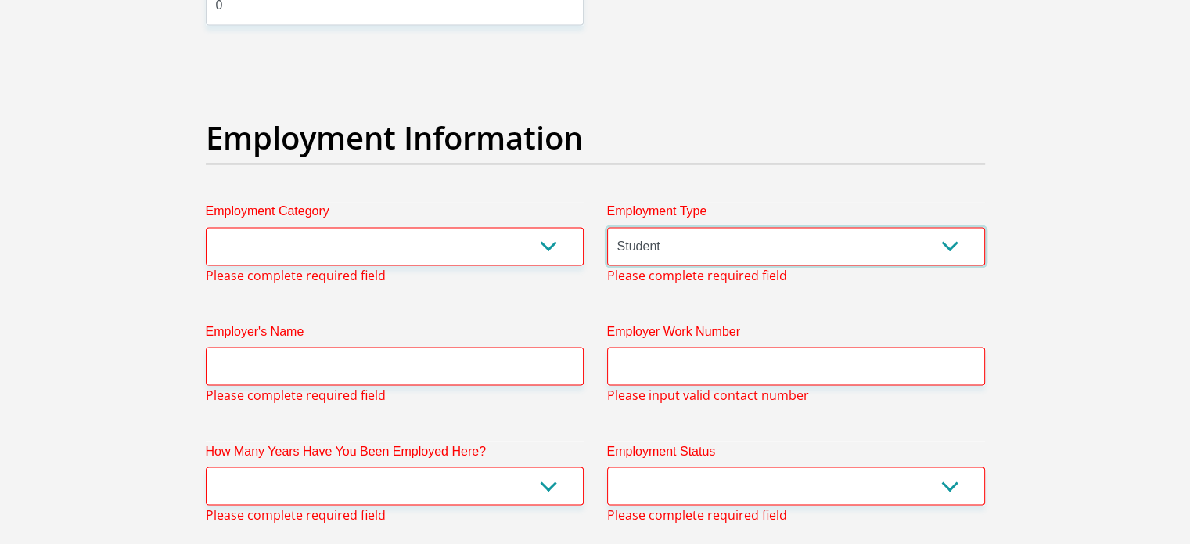
click at [607, 227] on select "College/Lecturer Craft Seller Creative Driver Executive Farmer Forces - Non Com…" at bounding box center [796, 246] width 378 height 38
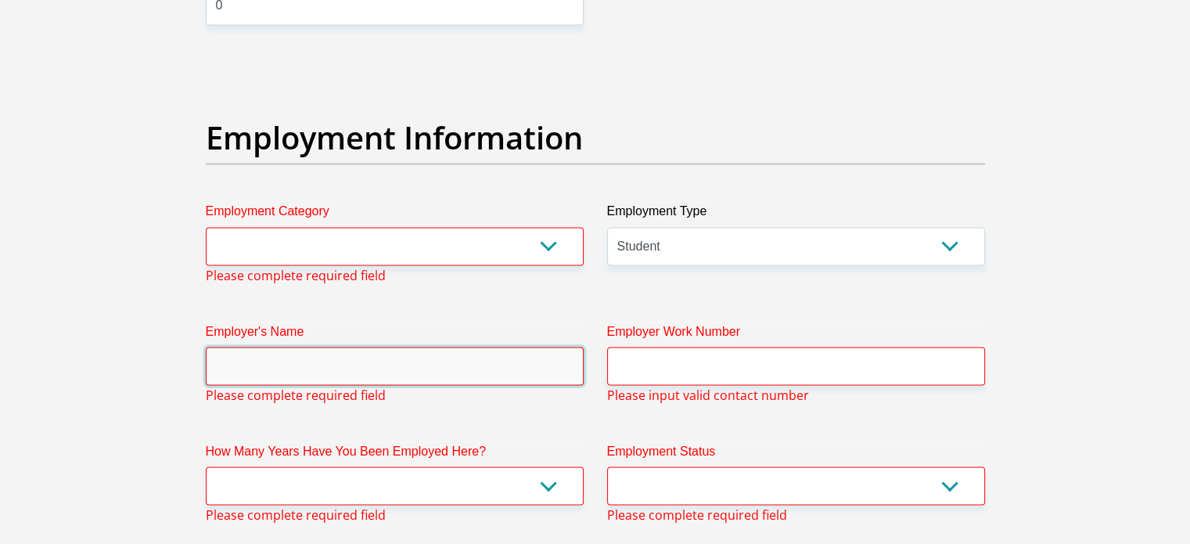
click at [523, 364] on input "Employer's Name" at bounding box center [395, 365] width 378 height 38
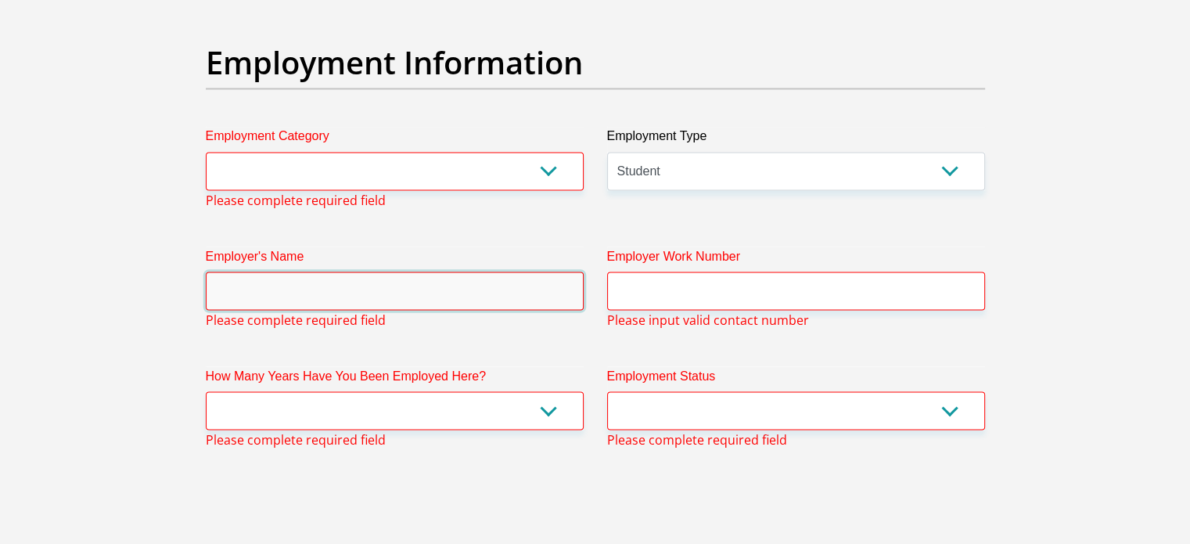
scroll to position [2811, 0]
click at [526, 400] on select "less than 1 year 1-3 years 3-5 years 5+ years" at bounding box center [395, 409] width 378 height 38
select select "24"
click at [206, 390] on select "less than 1 year 1-3 years 3-5 years 5+ years" at bounding box center [395, 409] width 378 height 38
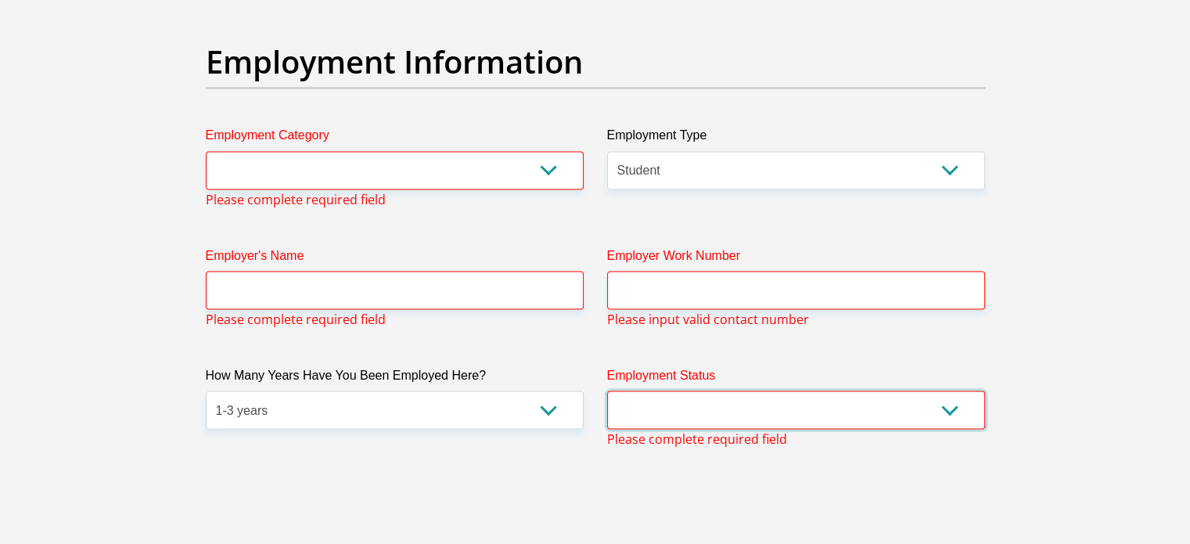
click at [663, 410] on select "Permanent/Full-time Part-time/Casual [DEMOGRAPHIC_DATA] Worker Self-Employed Ho…" at bounding box center [796, 409] width 378 height 38
select select "7"
click at [607, 390] on select "Permanent/Full-time Part-time/Casual [DEMOGRAPHIC_DATA] Worker Self-Employed Ho…" at bounding box center [796, 409] width 378 height 38
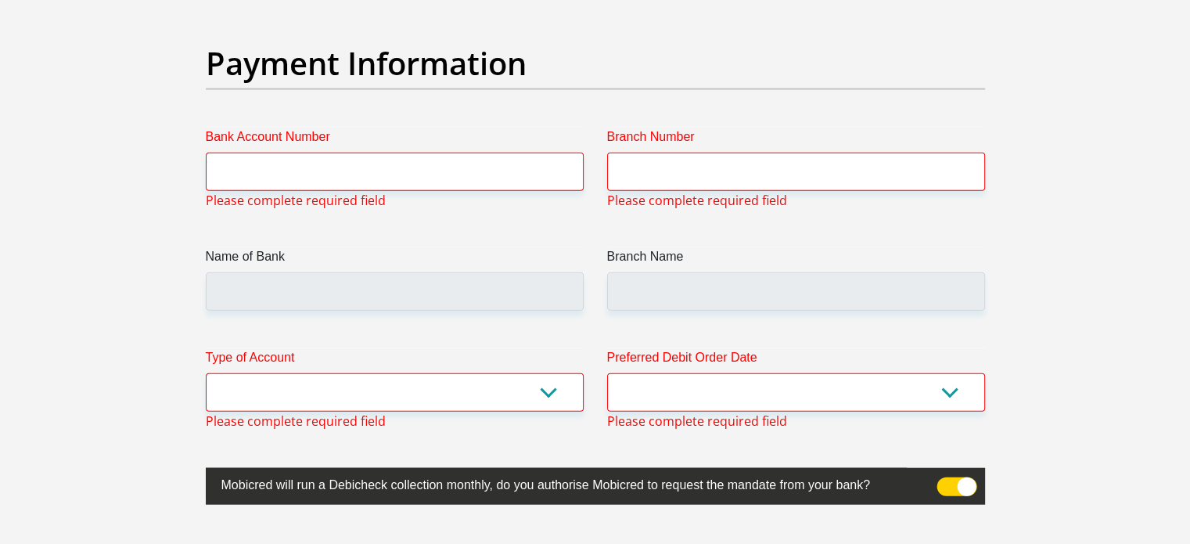
scroll to position [3685, 0]
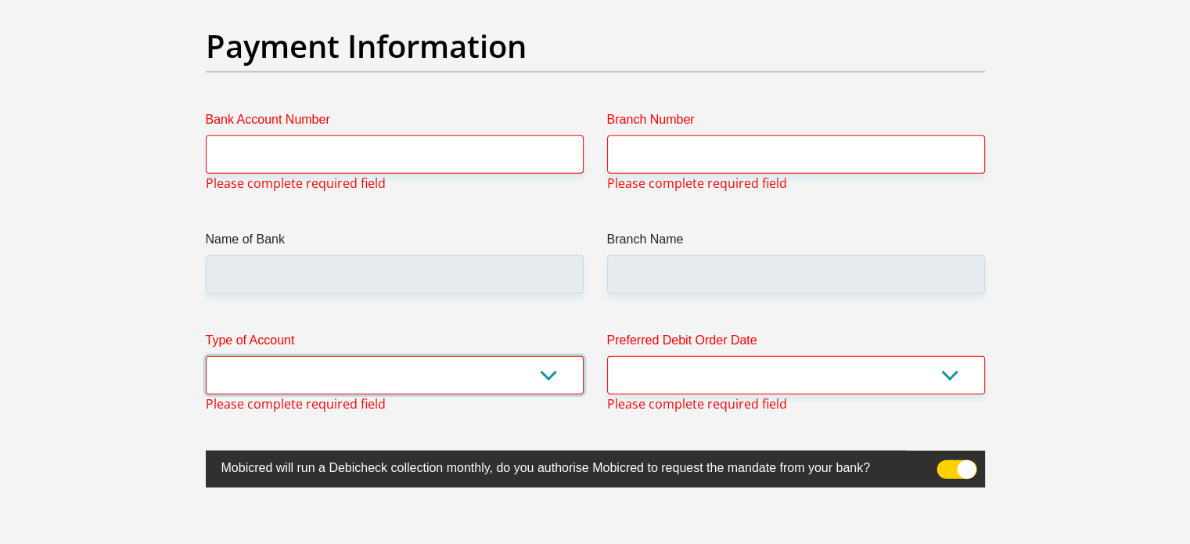
click at [547, 359] on select "Cheque Savings" at bounding box center [395, 375] width 378 height 38
select select "CUR"
click at [206, 356] on select "Cheque Savings" at bounding box center [395, 375] width 378 height 38
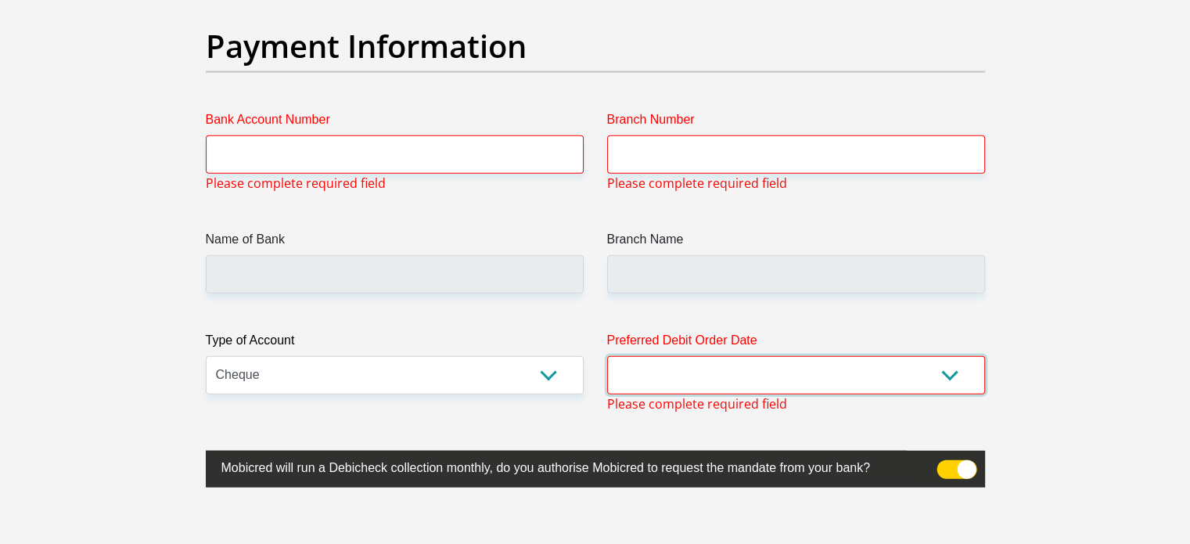
click at [644, 386] on select "1st 2nd 3rd 4th 5th 7th 18th 19th 20th 21st 22nd 23rd 24th 25th 26th 27th 28th …" at bounding box center [796, 375] width 378 height 38
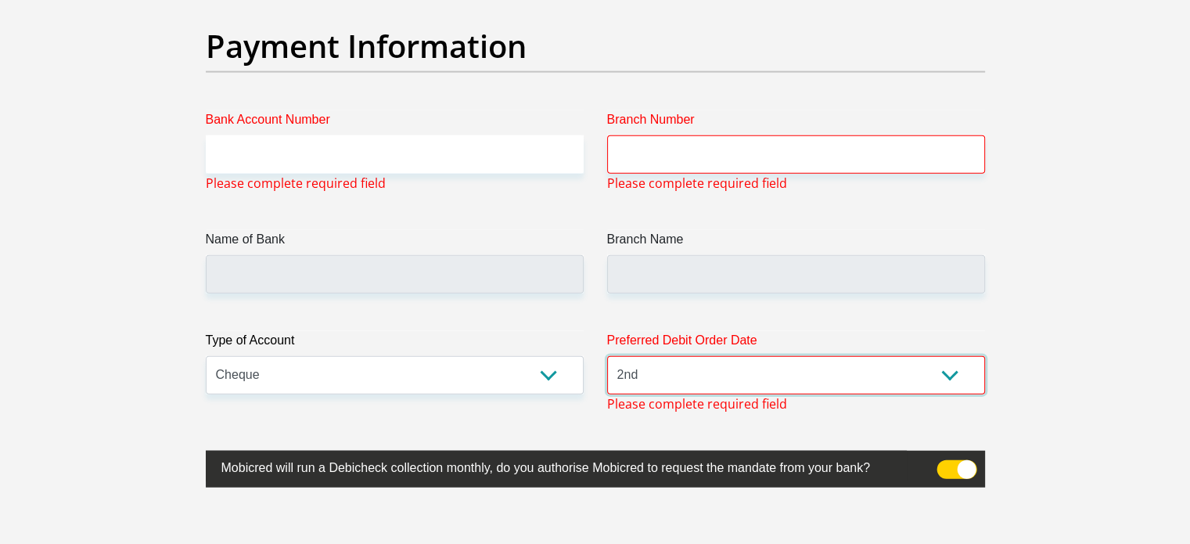
click at [607, 356] on select "1st 2nd 3rd 4th 5th 7th 18th 19th 20th 21st 22nd 23rd 24th 25th 26th 27th 28th …" at bounding box center [796, 375] width 378 height 38
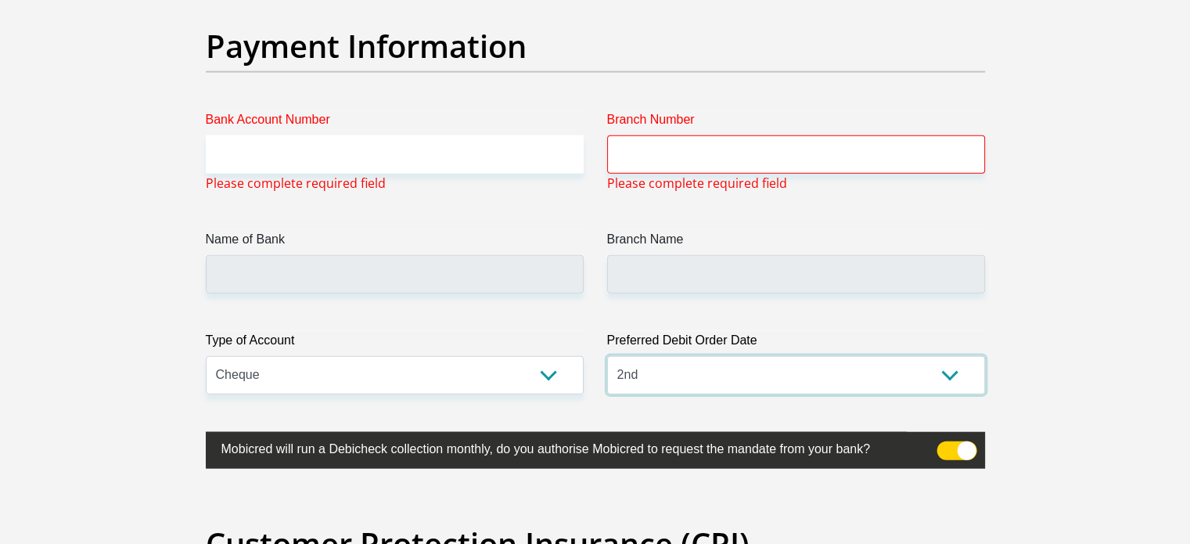
click at [671, 380] on select "1st 2nd 3rd 4th 5th 7th 18th 19th 20th 21st 22nd 23rd 24th 25th 26th 27th 28th …" at bounding box center [796, 375] width 378 height 38
click at [607, 356] on select "1st 2nd 3rd 4th 5th 7th 18th 19th 20th 21st 22nd 23rd 24th 25th 26th 27th 28th …" at bounding box center [796, 375] width 378 height 38
click at [646, 375] on select "1st 2nd 3rd 4th 5th 7th 18th 19th 20th 21st 22nd 23rd 24th 25th 26th 27th 28th …" at bounding box center [796, 375] width 378 height 38
select select "28"
click at [607, 356] on select "1st 2nd 3rd 4th 5th 7th 18th 19th 20th 21st 22nd 23rd 24th 25th 26th 27th 28th …" at bounding box center [796, 375] width 378 height 38
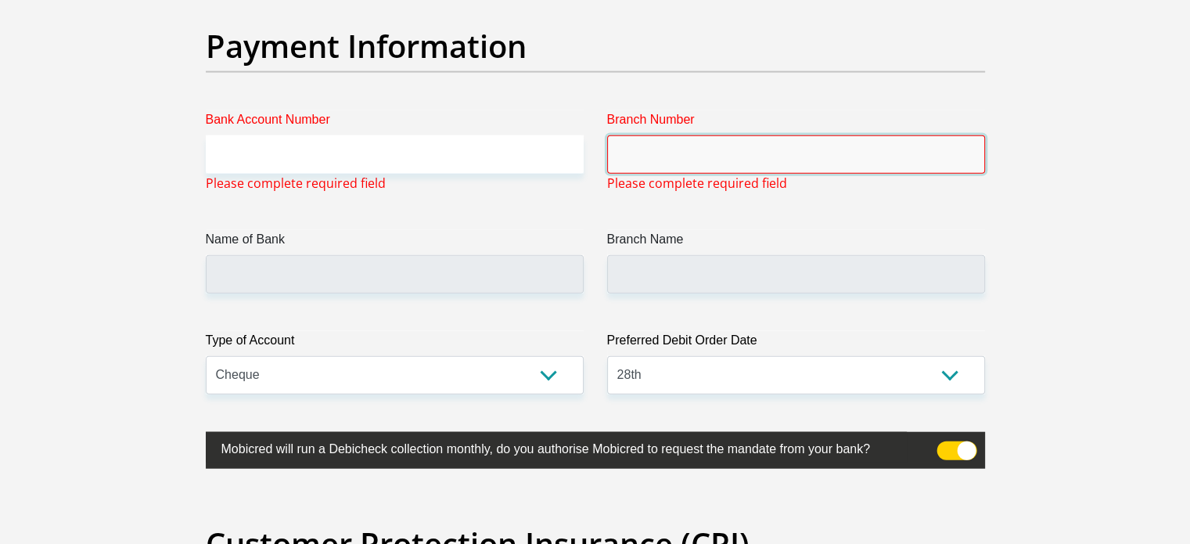
click at [683, 162] on input "Branch Number" at bounding box center [796, 154] width 378 height 38
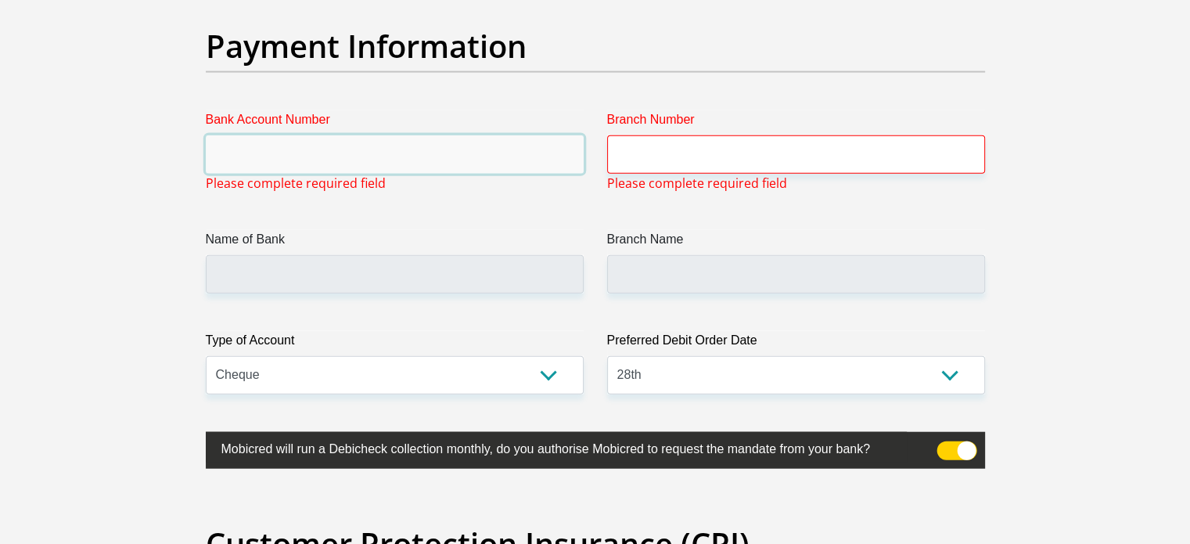
click at [527, 146] on input "Bank Account Number" at bounding box center [395, 154] width 378 height 38
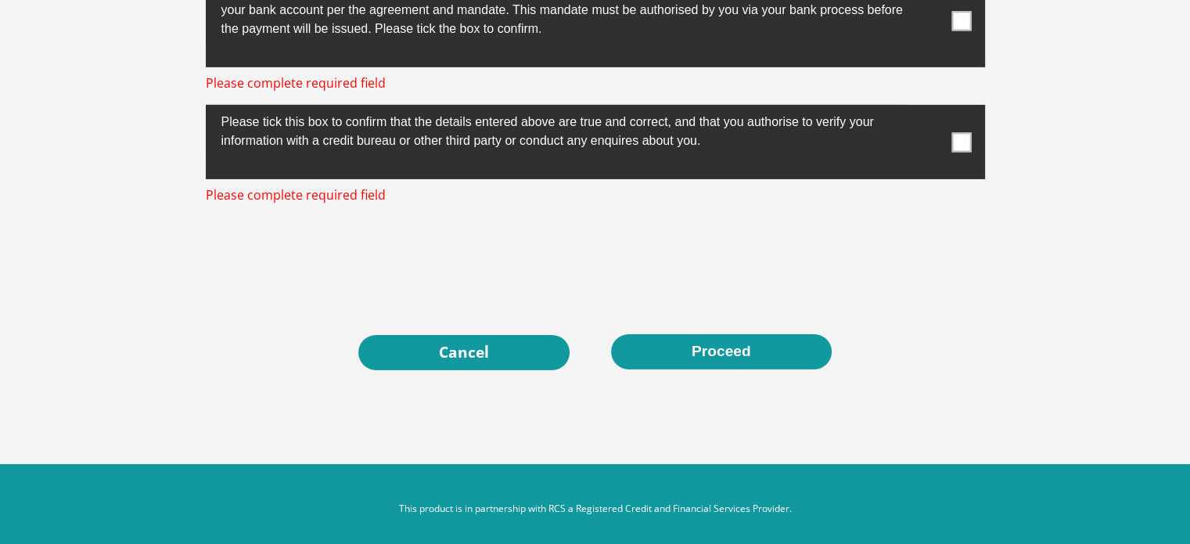
scroll to position [5196, 0]
